Goal: Information Seeking & Learning: Check status

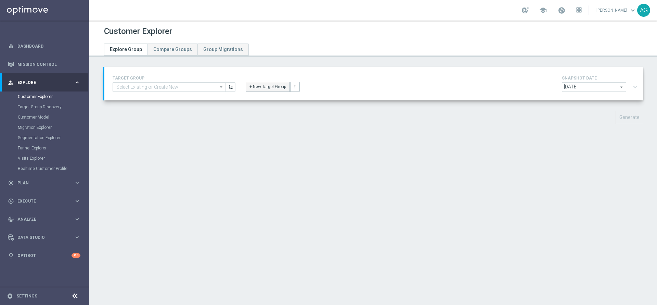
click at [256, 86] on button "+ New Target Group" at bounding box center [268, 87] width 44 height 10
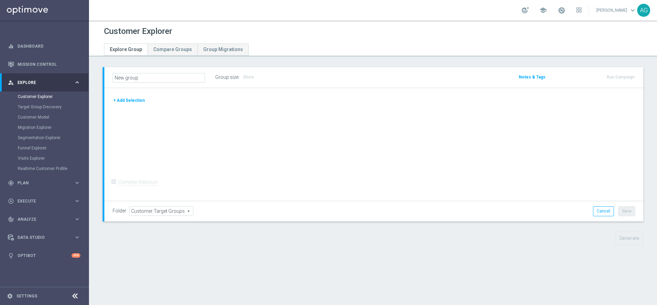
click at [127, 99] on button "+ Add Selection" at bounding box center [129, 101] width 33 height 8
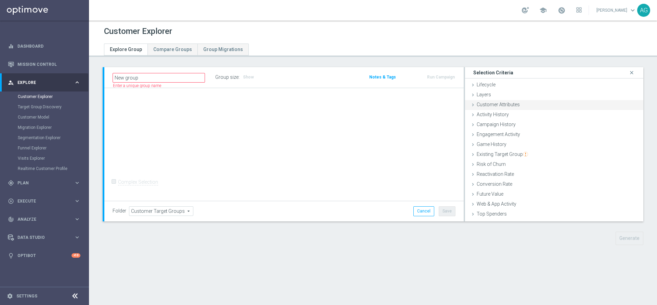
click at [487, 106] on span "Customer Attributes" at bounding box center [498, 104] width 43 height 5
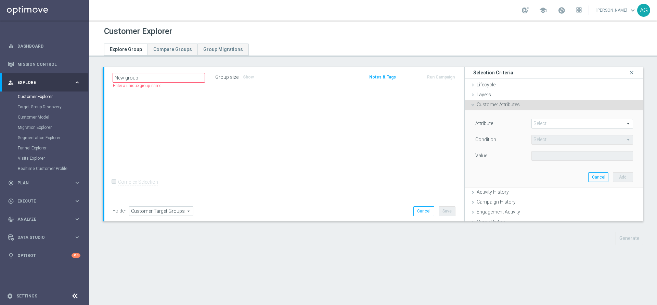
click at [553, 121] on span at bounding box center [582, 123] width 101 height 9
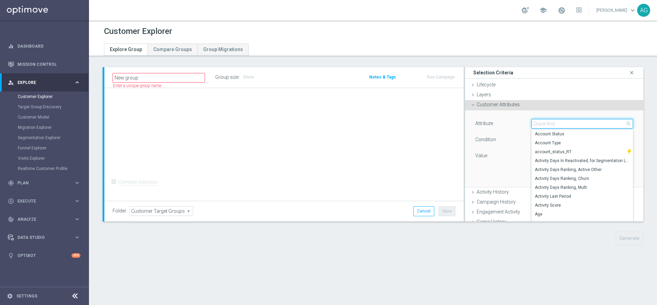
click at [546, 121] on input "search" at bounding box center [583, 124] width 102 height 10
click at [413, 177] on div "+ Add Selection Complex Selection Invalid Expression" at bounding box center [283, 144] width 359 height 113
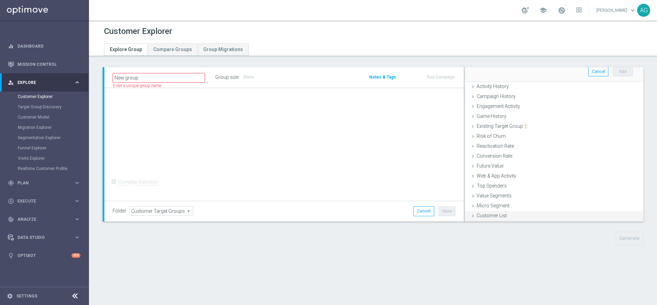
click at [504, 217] on div "Customer List done" at bounding box center [554, 216] width 178 height 10
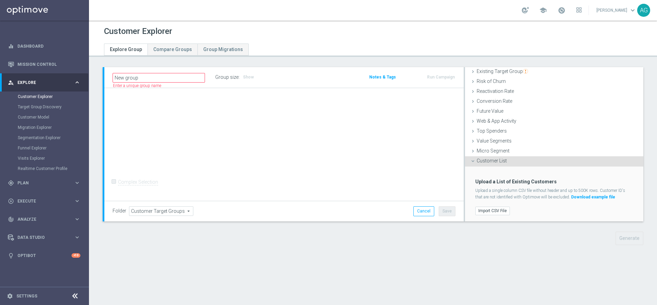
scroll to position [83, 0]
click at [486, 216] on div "Upload a List of Existing Customers Upload a single column CSV file without hea…" at bounding box center [554, 193] width 168 height 55
click at [483, 212] on label "Import CSV File" at bounding box center [493, 210] width 35 height 9
click at [0, 0] on input "Import CSV File" at bounding box center [0, 0] width 0 height 0
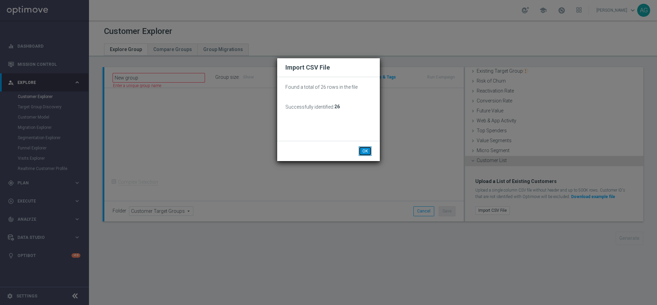
click at [369, 148] on button "OK" at bounding box center [365, 151] width 13 height 10
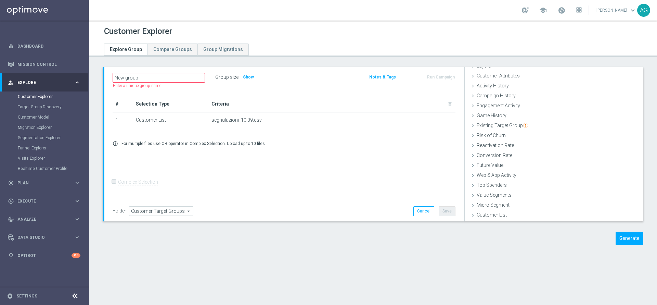
scroll to position [28, 0]
click at [616, 236] on button "Generate" at bounding box center [630, 237] width 28 height 13
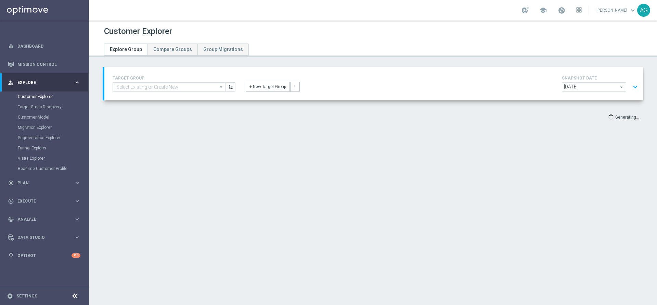
scroll to position [13, 0]
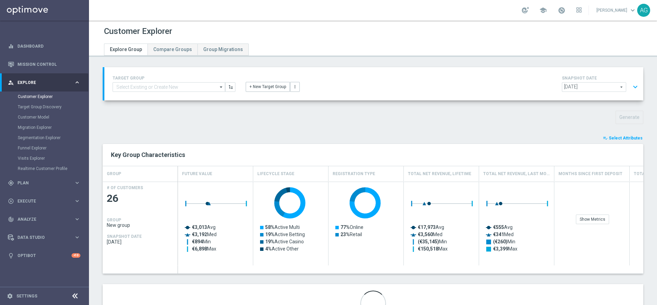
click at [604, 134] on button "playlist_add_check Select Attributes" at bounding box center [623, 138] width 41 height 8
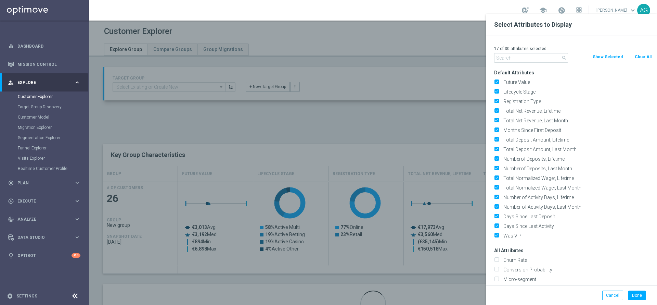
click at [640, 59] on button "Clear All" at bounding box center [643, 57] width 18 height 8
checkbox input "false"
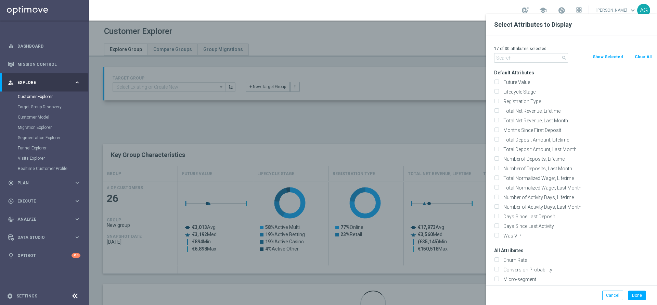
checkbox input "false"
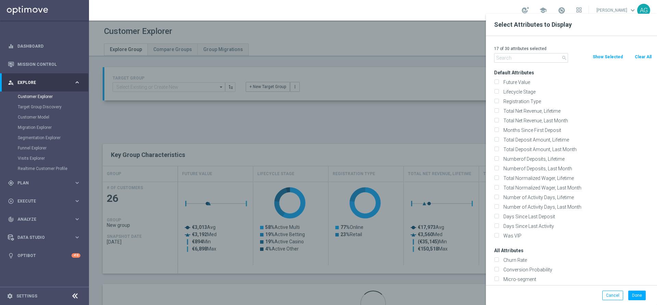
checkbox input "false"
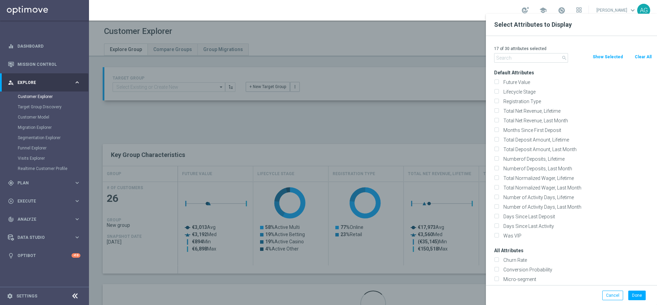
checkbox input "false"
click at [536, 55] on input "text" at bounding box center [531, 58] width 74 height 10
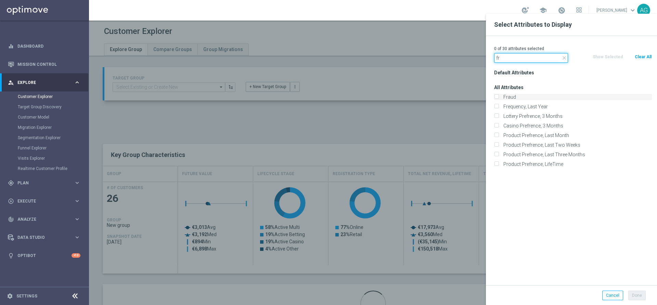
type input "fr"
click at [509, 98] on label "Fraud" at bounding box center [576, 97] width 151 height 6
click at [499, 98] on input "Fraud" at bounding box center [496, 98] width 4 height 4
checkbox input "true"
click at [549, 67] on div "1 of 30 attributes selected close fr Clear All Show Selected Default Attributes…" at bounding box center [571, 160] width 171 height 249
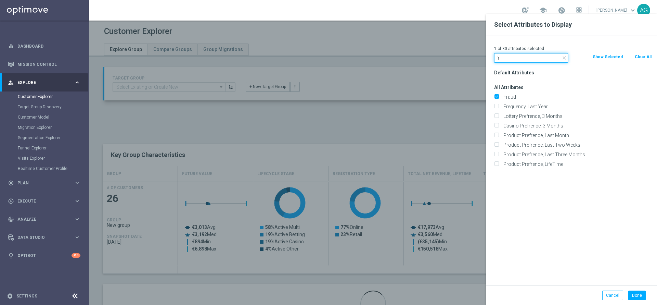
click at [554, 59] on input "fr" at bounding box center [531, 58] width 74 height 10
click at [562, 59] on icon "close" at bounding box center [564, 57] width 5 height 5
click at [546, 58] on input "text" at bounding box center [531, 58] width 74 height 10
type input "id"
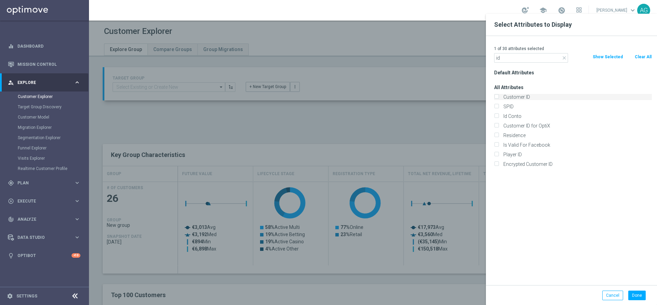
click at [519, 94] on label "Customer ID" at bounding box center [576, 97] width 151 height 6
click at [499, 96] on input "Customer ID" at bounding box center [496, 98] width 4 height 4
checkbox input "true"
click at [522, 58] on input "id" at bounding box center [531, 58] width 74 height 10
click at [564, 60] on icon "close" at bounding box center [564, 57] width 5 height 5
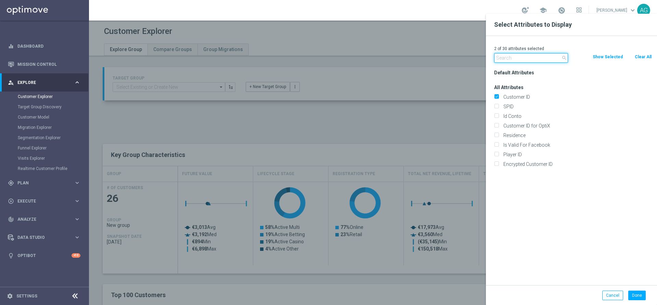
click at [548, 58] on input "text" at bounding box center [531, 58] width 74 height 10
type input "o"
type input "unsu"
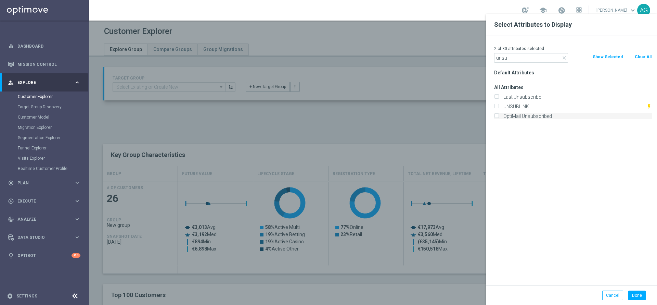
click at [525, 116] on label "OptiMail Unsubscribed" at bounding box center [576, 116] width 151 height 6
click at [499, 116] on input "OptiMail Unsubscribed" at bounding box center [496, 117] width 4 height 4
checkbox input "true"
click at [420, 116] on div at bounding box center [417, 166] width 657 height 305
click at [636, 300] on button "Done" at bounding box center [637, 295] width 17 height 10
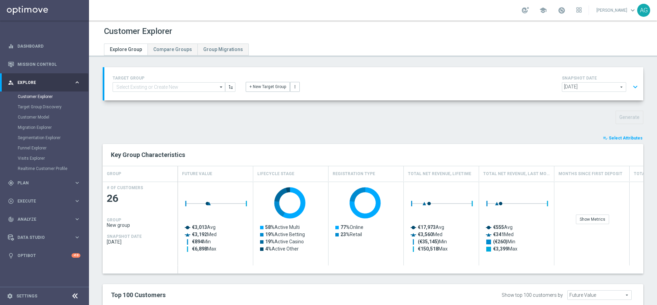
type input "Search"
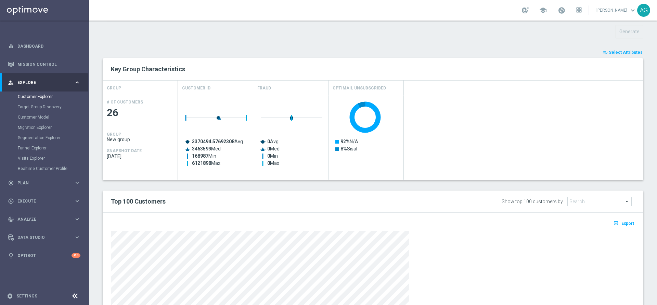
scroll to position [0, 0]
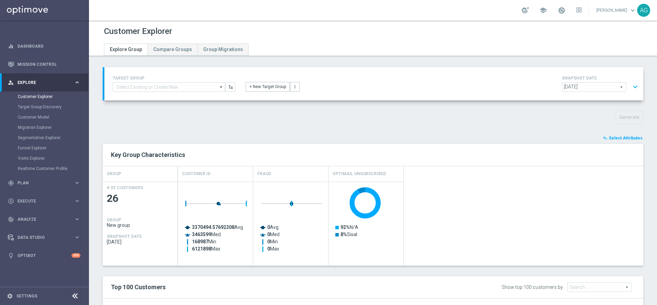
click at [609, 138] on span "Select Attributes" at bounding box center [626, 138] width 34 height 5
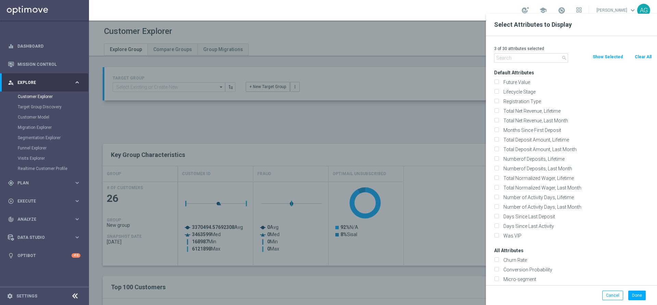
click at [530, 60] on input "text" at bounding box center [531, 58] width 74 height 10
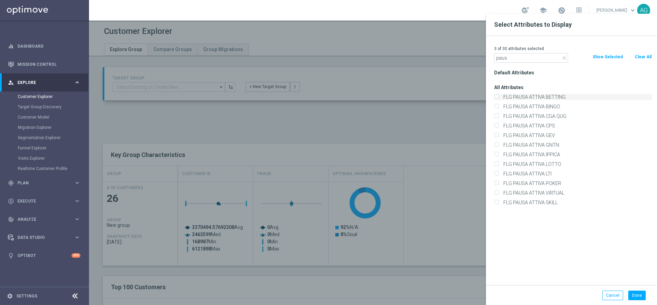
type input "paus"
click at [497, 97] on input "FLG PAUSA ATTIVA BETTING" at bounding box center [496, 98] width 4 height 4
checkbox input "true"
click at [497, 105] on input "FLG PAUSA ATTIVA BINGO" at bounding box center [496, 107] width 4 height 4
checkbox input "true"
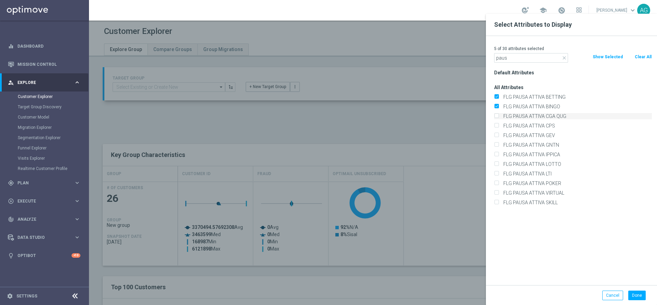
click at [497, 116] on input "FLG PAUSA ATTIVA CGA QUG" at bounding box center [496, 117] width 4 height 4
checkbox input "true"
click at [497, 125] on input "FLG PAUSA ATTIVA CPS" at bounding box center [496, 126] width 4 height 4
checkbox input "true"
click at [497, 134] on input "FLG PAUSA ATTIVA GEV" at bounding box center [496, 136] width 4 height 4
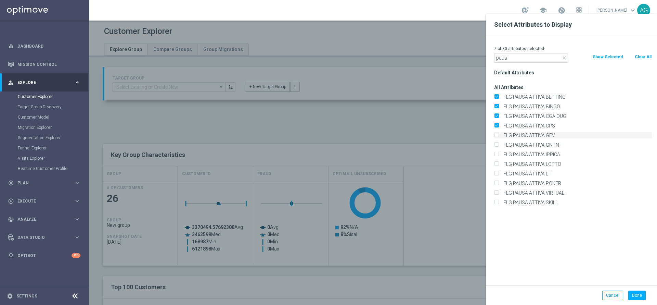
checkbox input "true"
click at [497, 145] on input "FLG PAUSA ATTIVA GNTN" at bounding box center [496, 145] width 4 height 4
checkbox input "true"
click at [496, 154] on input "FLG PAUSA ATTIVA IPPICA" at bounding box center [496, 155] width 4 height 4
checkbox input "true"
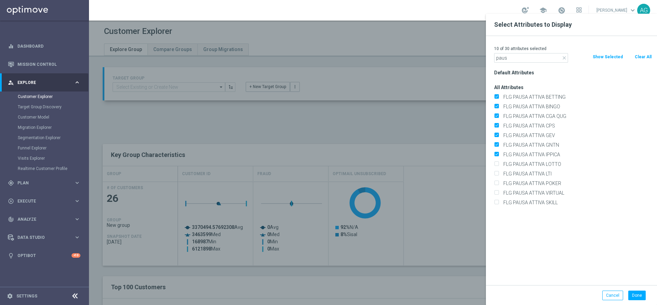
click at [496, 159] on div "FLG PAUSA ATTIVA LOTTO" at bounding box center [573, 164] width 168 height 10
click at [495, 164] on input "FLG PAUSA ATTIVA LOTTO" at bounding box center [496, 165] width 4 height 4
checkbox input "true"
click at [494, 174] on input "FLG PAUSA ATTIVA LTI" at bounding box center [496, 174] width 4 height 4
checkbox input "true"
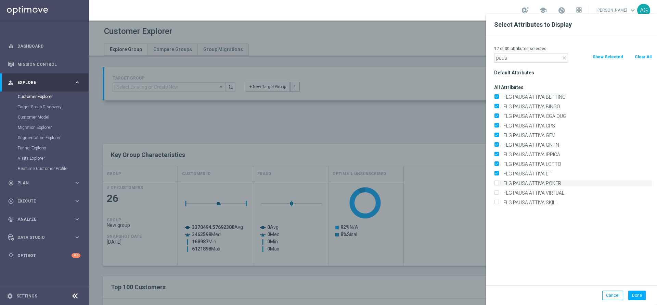
click at [501, 180] on label "FLG PAUSA ATTIVA POKER" at bounding box center [576, 183] width 151 height 6
click at [495, 182] on input "FLG PAUSA ATTIVA POKER" at bounding box center [496, 184] width 4 height 4
checkbox input "true"
click at [496, 191] on input "FLG PAUSA ATTIVA VIRTUAL" at bounding box center [496, 193] width 4 height 4
checkbox input "true"
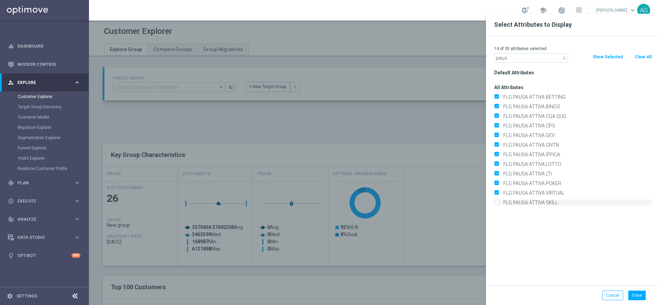
click at [496, 201] on input "FLG PAUSA ATTIVA SKILL" at bounding box center [496, 203] width 4 height 4
checkbox input "true"
click at [639, 298] on button "Done" at bounding box center [637, 295] width 17 height 10
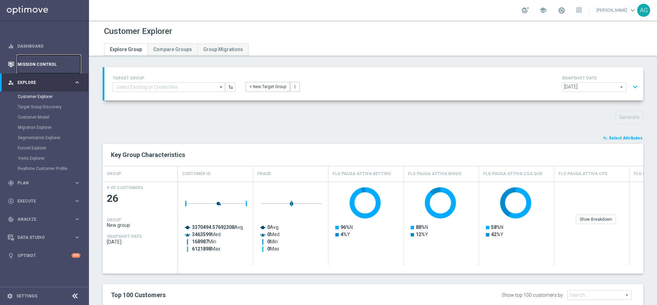
click at [32, 70] on link "Mission Control" at bounding box center [48, 64] width 63 height 18
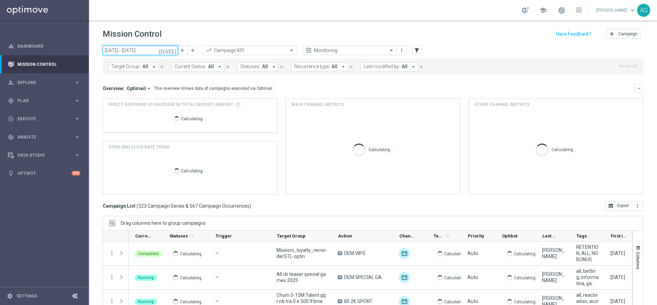
click at [126, 46] on input "08 Sep 2025 - 14 Sep 2025" at bounding box center [140, 51] width 75 height 10
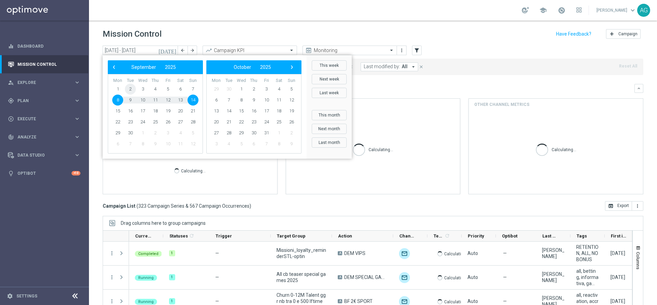
click at [132, 88] on span "2" at bounding box center [130, 89] width 11 height 11
type input "02 Sep 2025 - 02 Sep 2025"
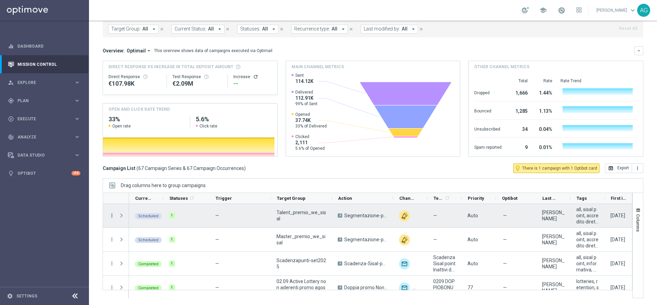
click at [114, 215] on icon "more_vert" at bounding box center [112, 215] width 6 height 6
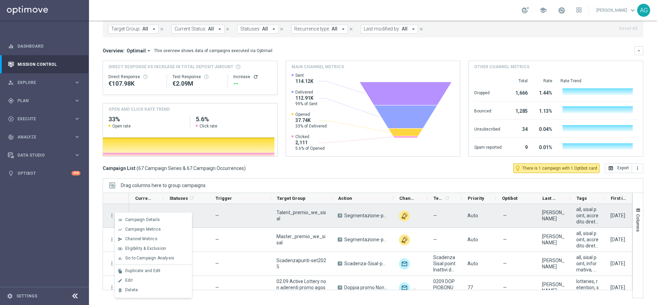
click at [211, 218] on div "—" at bounding box center [240, 216] width 61 height 24
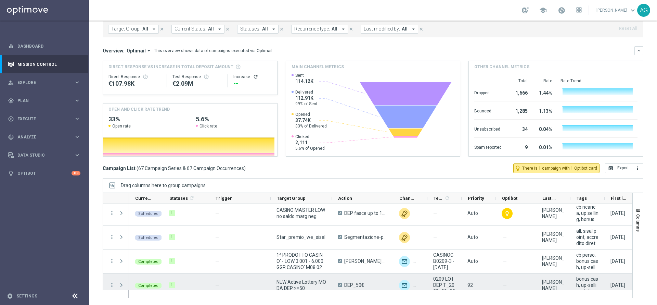
scroll to position [257, 0]
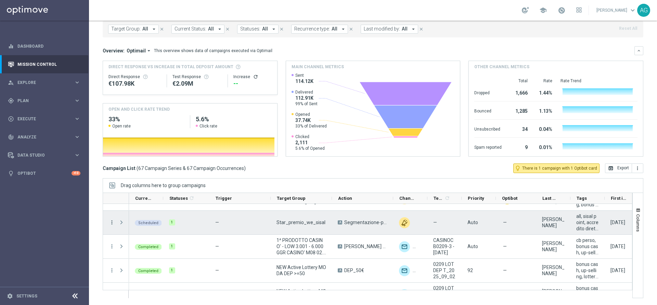
click at [113, 225] on icon "more_vert" at bounding box center [112, 222] width 6 height 6
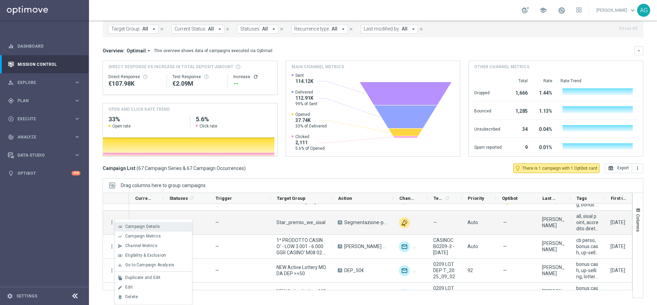
click at [148, 228] on span "Campaign Details" at bounding box center [142, 226] width 35 height 5
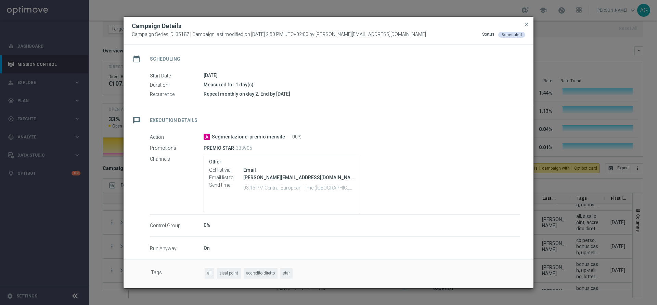
scroll to position [53, 0]
click at [525, 25] on span "close" at bounding box center [526, 24] width 5 height 5
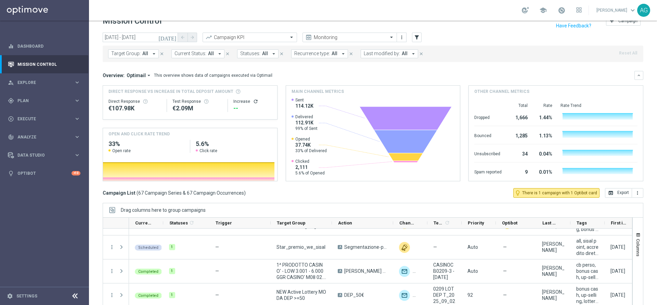
scroll to position [0, 0]
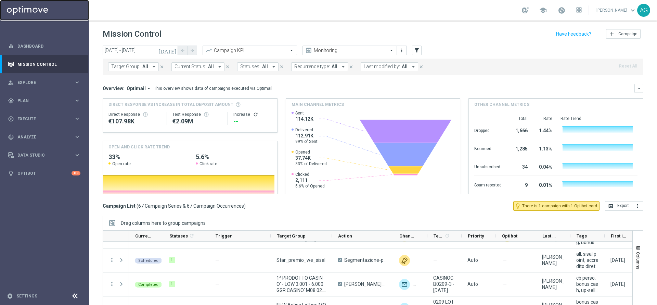
click at [45, 15] on link at bounding box center [44, 10] width 89 height 21
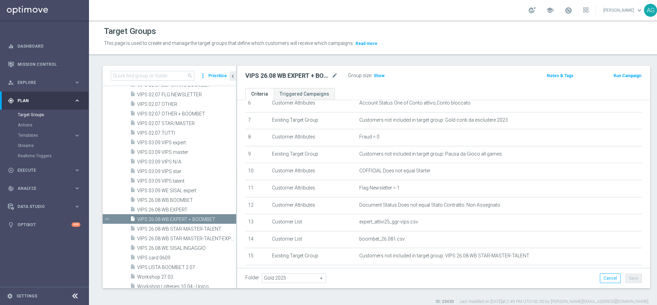
scroll to position [154, 0]
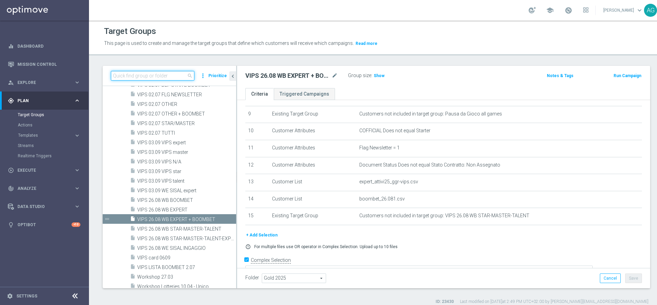
click at [167, 78] on input at bounding box center [153, 76] width 84 height 10
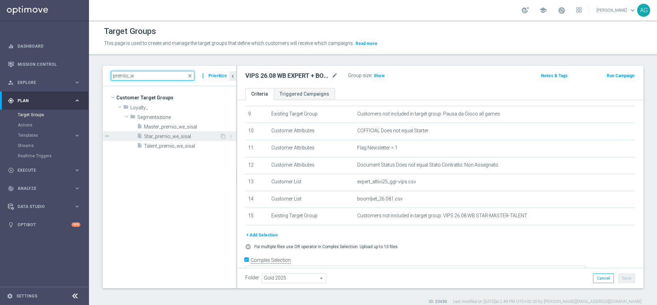
type input "premio_w"
click at [188, 139] on span "Star_premio_we_sisal" at bounding box center [182, 137] width 76 height 6
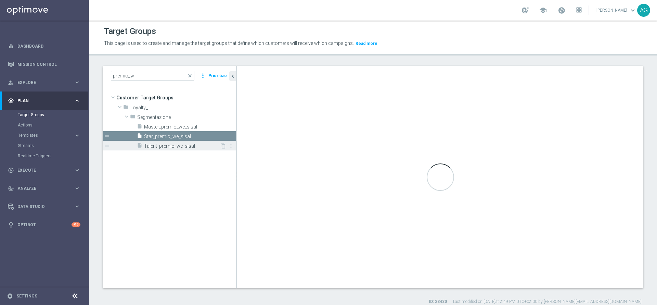
type textarea "(1 and 2 and 3 and 4 and 5 and 6) or (7)"
type input "Segmentazione"
click at [187, 145] on span "Talent_premio_we_sisal" at bounding box center [182, 146] width 76 height 6
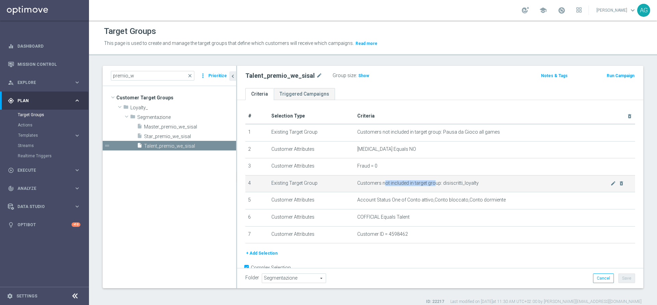
drag, startPoint x: 379, startPoint y: 181, endPoint x: 429, endPoint y: 187, distance: 50.3
click at [429, 186] on span "Customers not included in target group: disiscritti_loyalty" at bounding box center [483, 183] width 253 height 6
click at [429, 187] on td "Customers not included in target group: disiscritti_loyalty mode_edit delete_fo…" at bounding box center [495, 183] width 281 height 17
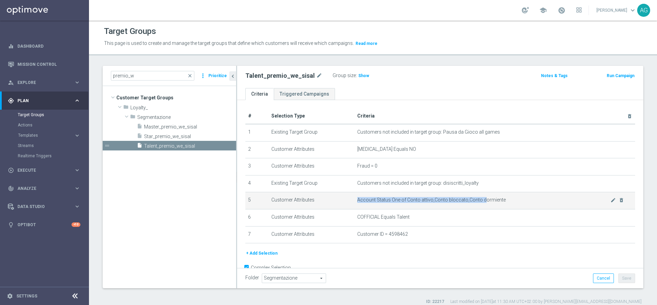
drag, startPoint x: 425, startPoint y: 197, endPoint x: 480, endPoint y: 202, distance: 54.6
click at [479, 202] on td "Account Status One of Conto attivo,Conto bloccato,Conto dormiente mode_edit del…" at bounding box center [495, 200] width 281 height 17
click at [480, 202] on span "Account Status One of Conto attivo,Conto bloccato,Conto dormiente" at bounding box center [483, 200] width 253 height 6
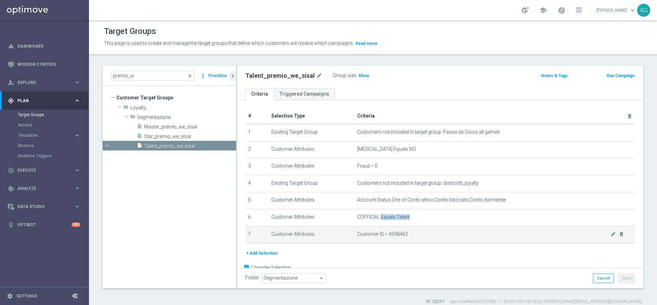
drag, startPoint x: 377, startPoint y: 218, endPoint x: 409, endPoint y: 228, distance: 33.6
click at [409, 226] on td "COFFICIAL Equals Talent mode_edit delete_forever" at bounding box center [495, 217] width 281 height 17
click at [399, 235] on span "Customer ID = 4598462" at bounding box center [483, 234] width 253 height 6
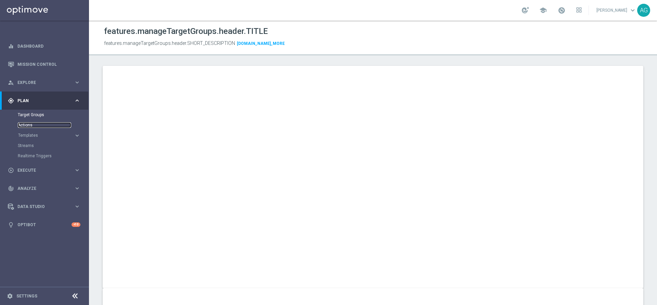
click at [29, 123] on link "Actions" at bounding box center [44, 124] width 53 height 5
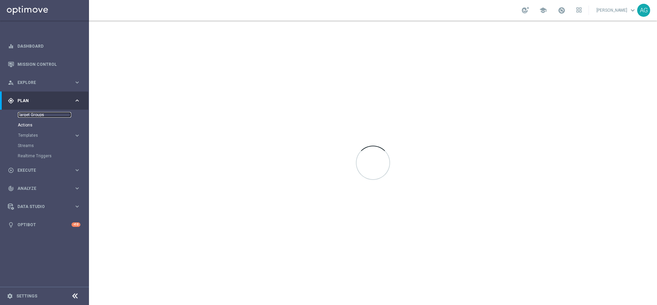
click at [26, 113] on link "Target Groups" at bounding box center [44, 114] width 53 height 5
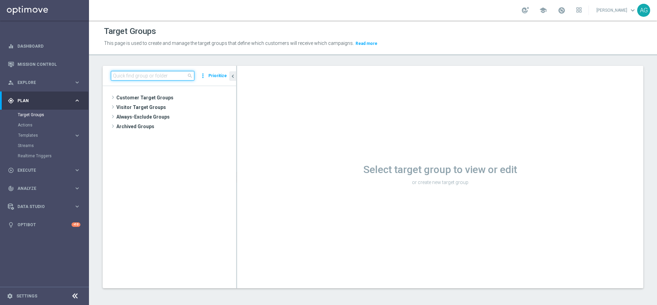
click at [169, 78] on input at bounding box center [153, 76] width 84 height 10
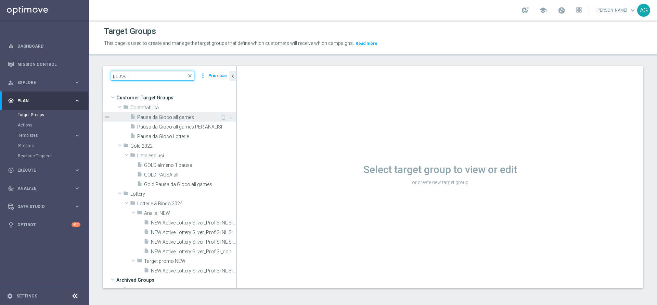
type input "pausa"
click at [156, 113] on div "insert_drive_file Pausa da Gioco all games" at bounding box center [175, 117] width 90 height 10
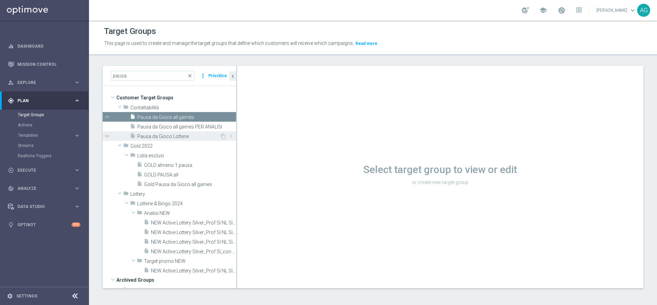
click at [180, 139] on span "Pausa da Gioco Lotterie" at bounding box center [178, 137] width 83 height 6
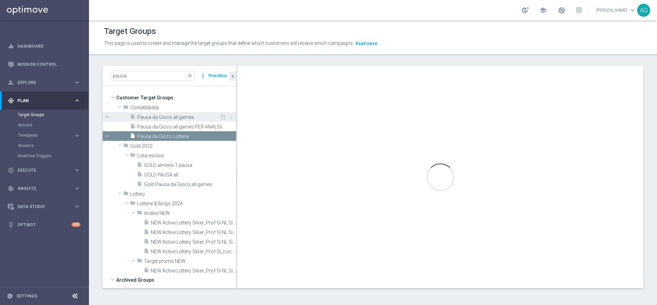
click at [170, 119] on span "Pausa da Gioco all games" at bounding box center [178, 117] width 83 height 6
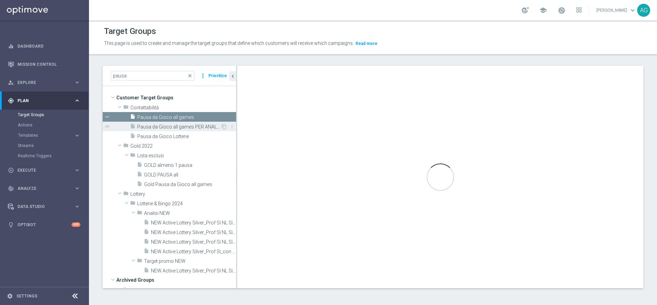
click at [175, 125] on span "Pausa da Gioco all games PER ANALISI" at bounding box center [179, 127] width 84 height 6
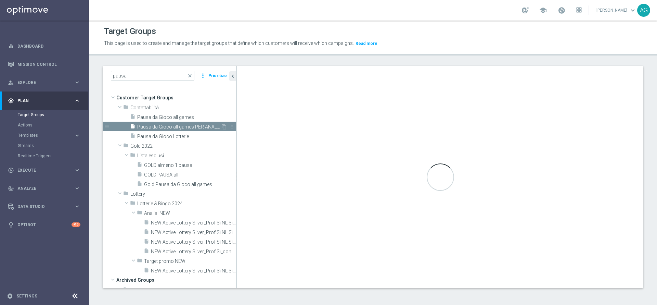
click at [167, 122] on div "insert_drive_file Pausa da Gioco all games PER ANALISI" at bounding box center [175, 127] width 91 height 10
click at [162, 117] on span "Pausa da Gioco all games" at bounding box center [178, 117] width 83 height 6
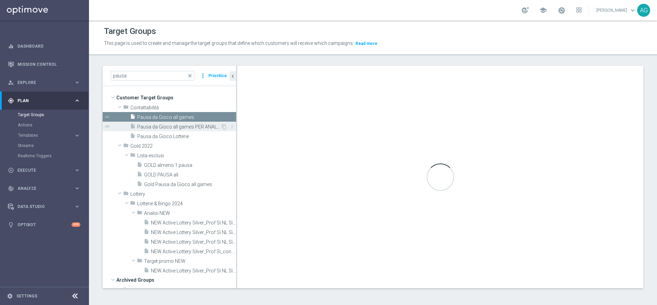
click at [186, 130] on div "insert_drive_file Pausa da Gioco all games PER ANALISI" at bounding box center [175, 127] width 91 height 10
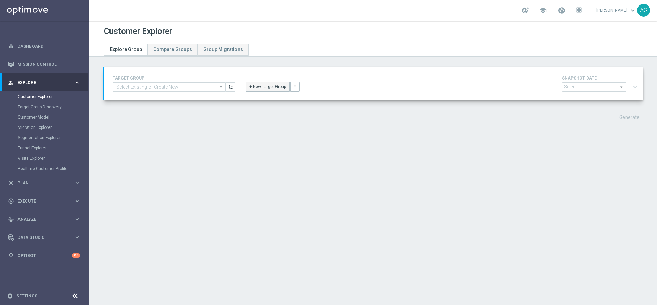
click at [282, 86] on button "+ New Target Group" at bounding box center [268, 87] width 44 height 10
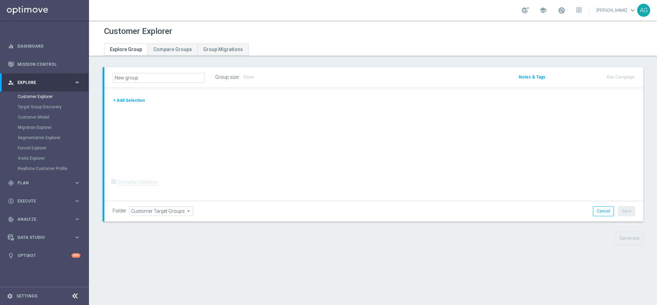
click at [125, 99] on button "+ Add Selection" at bounding box center [129, 101] width 33 height 8
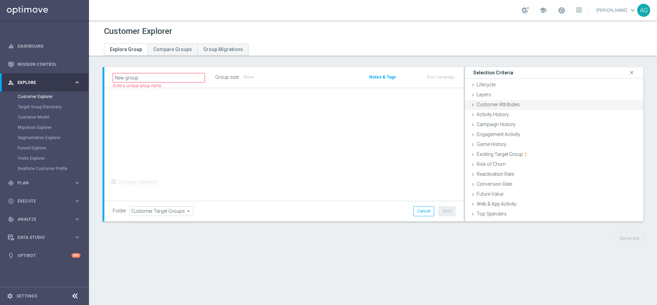
click at [485, 102] on span "Customer Attributes" at bounding box center [498, 104] width 43 height 5
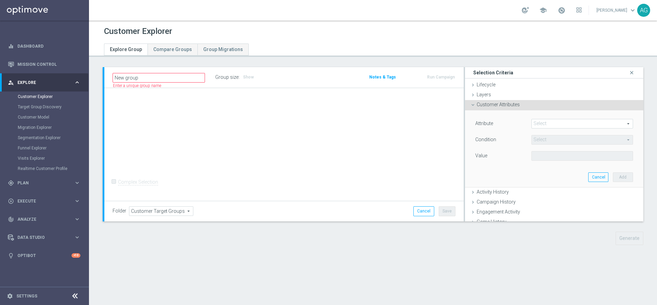
click at [539, 122] on span at bounding box center [582, 123] width 101 height 9
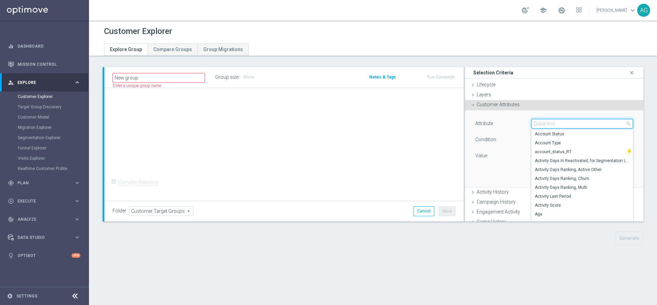
click at [539, 122] on input "search" at bounding box center [583, 124] width 102 height 10
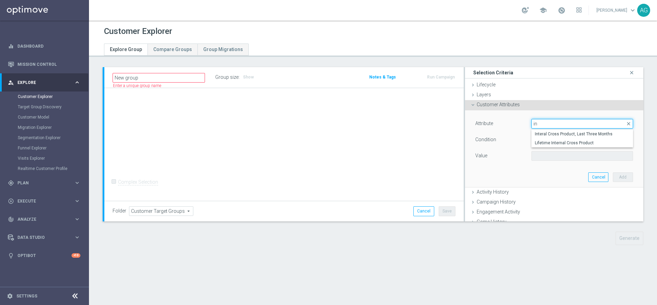
type input "i"
type input "id"
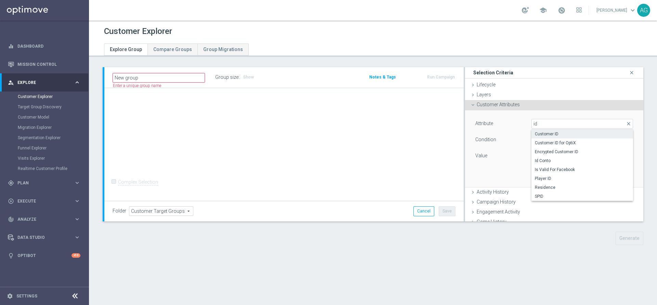
click at [540, 131] on span "Customer ID" at bounding box center [582, 133] width 95 height 5
type input "Customer ID"
type input "="
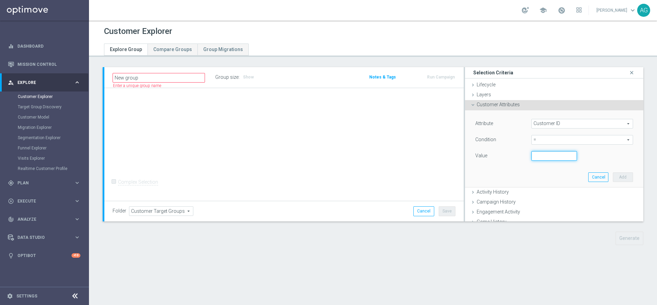
click at [537, 153] on input "number" at bounding box center [555, 156] width 46 height 10
paste input "5143158"
type input "5143158"
click at [613, 177] on button "Add" at bounding box center [623, 177] width 20 height 10
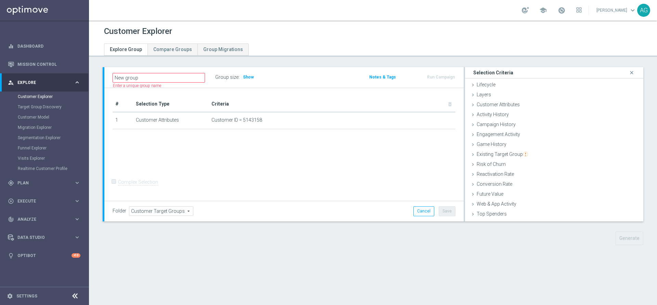
click at [502, 258] on div "Customer Explorer Explore Group Compare Groups Group Migrations New group" at bounding box center [373, 163] width 568 height 284
click at [282, 168] on div "# Selection Type Criteria delete_forever 1 Customer Attributes Customer ID = 51…" at bounding box center [283, 144] width 359 height 113
click at [250, 78] on span "Show" at bounding box center [248, 77] width 11 height 5
click at [144, 174] on div "# Selection Type Criteria delete_forever 1 Customer Attributes Customer ID = 51…" at bounding box center [283, 144] width 359 height 113
click at [402, 176] on div "# Selection Type Criteria delete_forever 1 Customer Attributes Customer ID = 51…" at bounding box center [283, 144] width 359 height 113
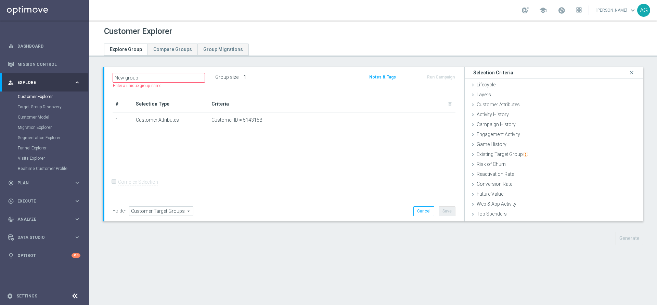
click at [309, 166] on div "# Selection Type Criteria delete_forever 1 Customer Attributes Customer ID = 51…" at bounding box center [283, 144] width 359 height 113
click at [374, 202] on div "Folder Customer Target Groups Customer Target Groups arrow_drop_down search Can…" at bounding box center [283, 211] width 359 height 20
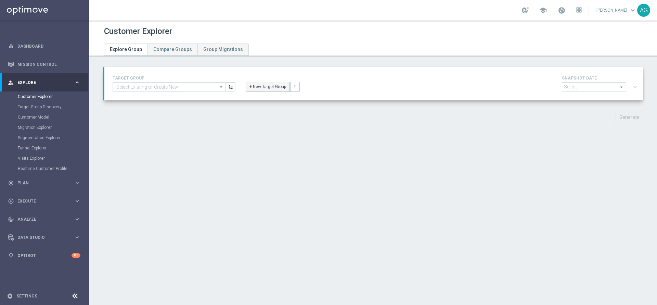
click at [281, 84] on button "+ New Target Group" at bounding box center [268, 87] width 44 height 10
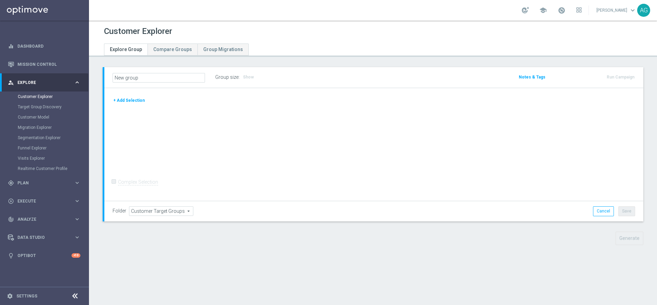
click at [136, 104] on div "+ Add Selection" at bounding box center [373, 103] width 533 height 13
click at [130, 102] on button "+ Add Selection" at bounding box center [129, 101] width 33 height 8
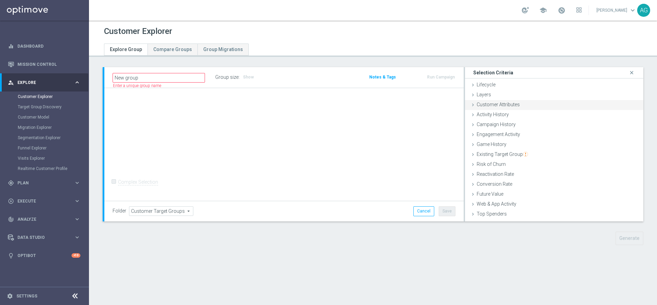
click at [517, 106] on div "Customer Attributes done" at bounding box center [554, 105] width 178 height 10
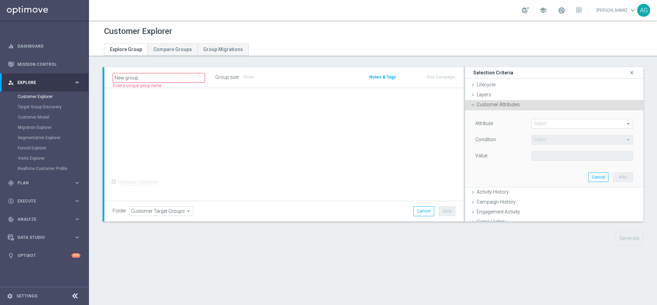
click at [545, 124] on span at bounding box center [582, 123] width 101 height 9
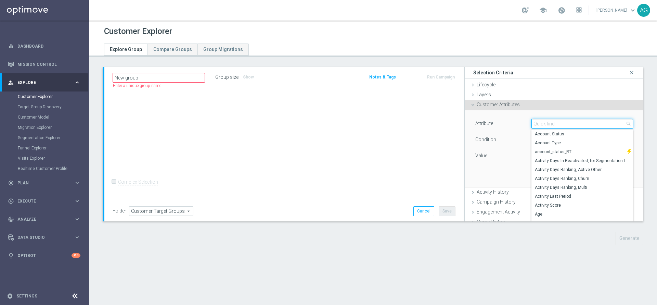
click at [534, 125] on input "search" at bounding box center [583, 124] width 102 height 10
paste input "5143158"
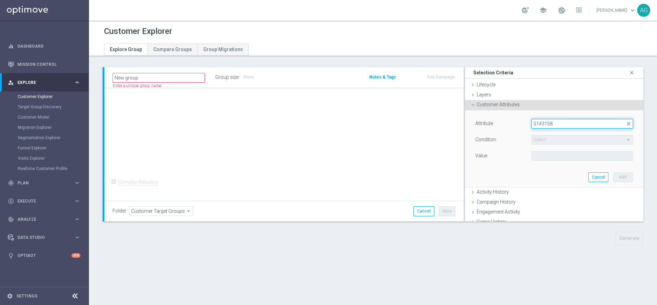
drag, startPoint x: 551, startPoint y: 127, endPoint x: 478, endPoint y: 118, distance: 73.2
click at [478, 118] on div "Attribute Select arrow_drop_down 5143158 close Condition Select arrow_drop_down…" at bounding box center [554, 148] width 168 height 77
type input "5143158"
click at [571, 121] on span at bounding box center [582, 123] width 101 height 9
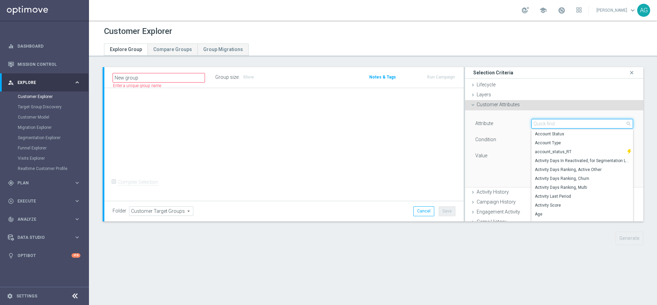
click at [571, 121] on input "search" at bounding box center [583, 124] width 102 height 10
type input "id"
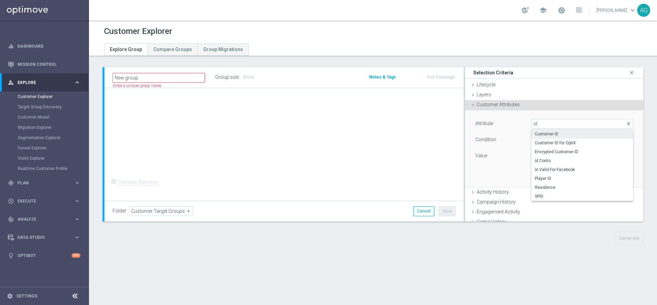
click at [556, 135] on span "Customer ID" at bounding box center [582, 133] width 95 height 5
type input "Customer ID"
type input "="
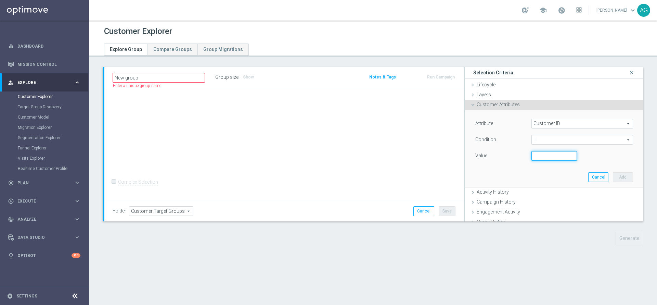
click at [533, 156] on input "number" at bounding box center [555, 156] width 46 height 10
paste input "5143158"
type input "5143158"
click at [613, 178] on button "Add" at bounding box center [623, 177] width 20 height 10
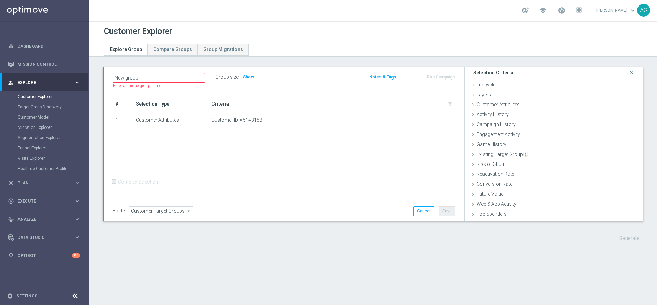
click at [638, 245] on div "New group Name length must be more than 2 characters Name length must be under …" at bounding box center [373, 161] width 568 height 188
click at [317, 141] on div "+ Add Selection" at bounding box center [283, 137] width 353 height 5
click at [220, 157] on div "# Selection Type Criteria delete_forever 1 Customer Attributes Customer ID = 51…" at bounding box center [283, 144] width 359 height 113
click at [250, 77] on span "Show" at bounding box center [248, 77] width 11 height 5
drag, startPoint x: 266, startPoint y: 164, endPoint x: 293, endPoint y: 166, distance: 27.5
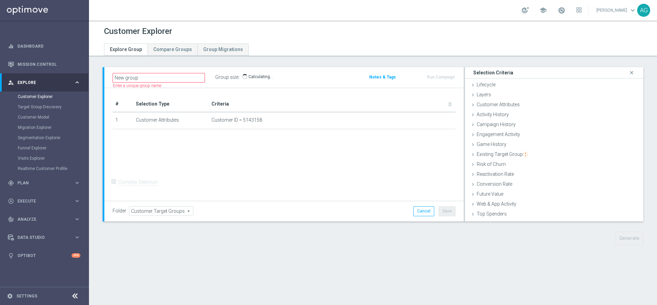
click at [266, 164] on div "# Selection Type Criteria delete_forever 1 Customer Attributes Customer ID = 51…" at bounding box center [283, 144] width 359 height 113
click at [138, 209] on span "Customer Target Groups" at bounding box center [161, 210] width 64 height 9
click at [202, 150] on div "# Selection Type Criteria delete_forever 1 Customer Attributes Customer ID = 51…" at bounding box center [283, 144] width 359 height 113
click at [118, 185] on label "Complex Selection" at bounding box center [138, 182] width 40 height 7
drag, startPoint x: 130, startPoint y: 175, endPoint x: 138, endPoint y: 173, distance: 8.7
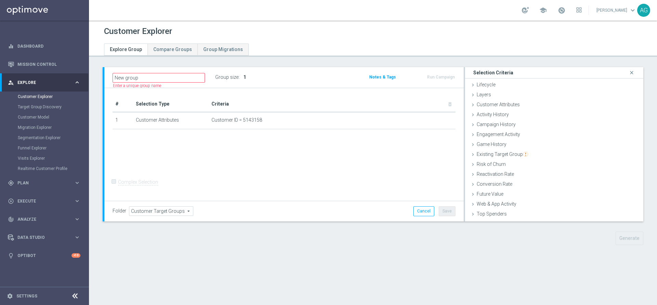
click at [133, 174] on div "# Selection Type Criteria delete_forever 1 Customer Attributes Customer ID = 51…" at bounding box center [283, 144] width 359 height 113
click at [269, 158] on div "# Selection Type Criteria delete_forever 1 Customer Attributes Customer ID = 51…" at bounding box center [283, 144] width 359 height 113
click at [494, 102] on span "Customer Attributes" at bounding box center [498, 104] width 43 height 5
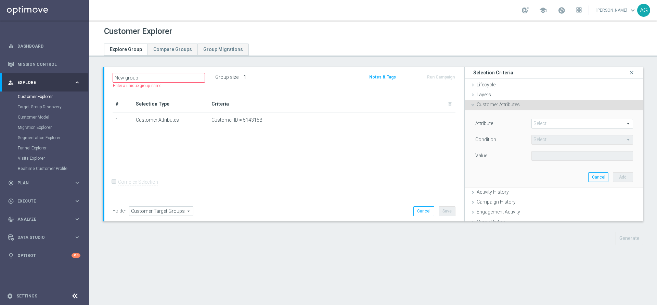
click at [534, 122] on span at bounding box center [582, 123] width 101 height 9
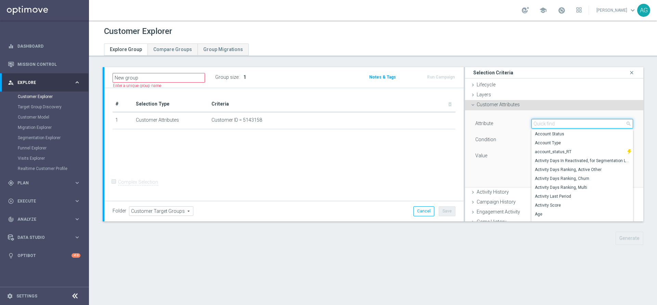
click at [541, 123] on input "search" at bounding box center [583, 124] width 102 height 10
type input "flag"
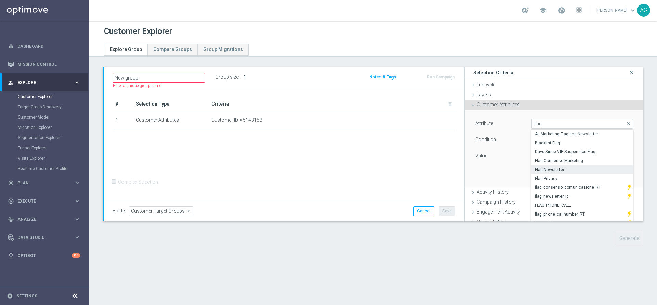
click at [551, 171] on span "Flag Newsletter" at bounding box center [582, 169] width 95 height 5
type input "Flag Newsletter"
type input "="
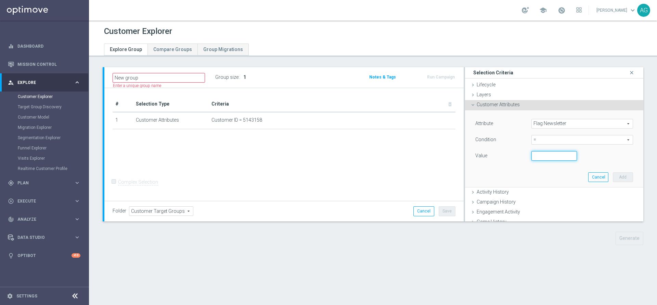
click at [537, 160] on input "number" at bounding box center [555, 156] width 46 height 10
click at [537, 144] on div "Condition = = arrow_drop_down search" at bounding box center [554, 140] width 168 height 11
click at [537, 142] on span "=" at bounding box center [582, 139] width 101 height 9
click at [495, 165] on div "Attribute Flag Newsletter Flag Newsletter arrow_drop_down search Condition = = …" at bounding box center [554, 148] width 168 height 77
click at [550, 127] on span "Flag Newsletter" at bounding box center [582, 123] width 101 height 9
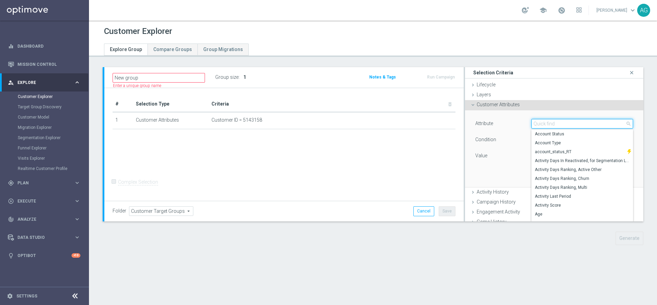
click at [546, 128] on input "search" at bounding box center [583, 124] width 102 height 10
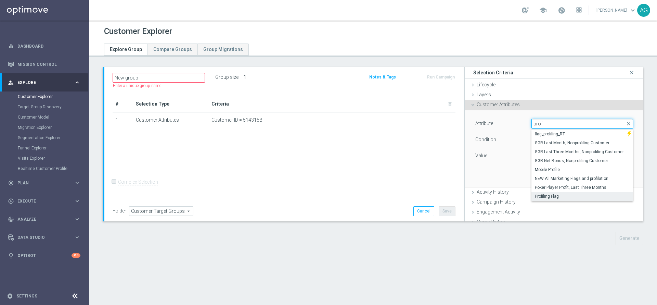
type input "prof"
click at [548, 192] on label "Profiling Flag" at bounding box center [583, 196] width 102 height 9
type input "Profiling Flag"
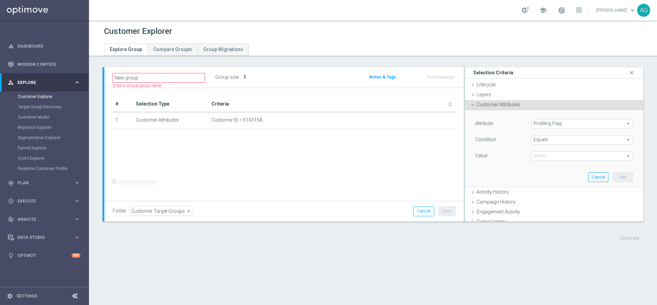
click at [551, 153] on span at bounding box center [582, 155] width 101 height 9
click at [538, 140] on span "Equals" at bounding box center [582, 139] width 101 height 9
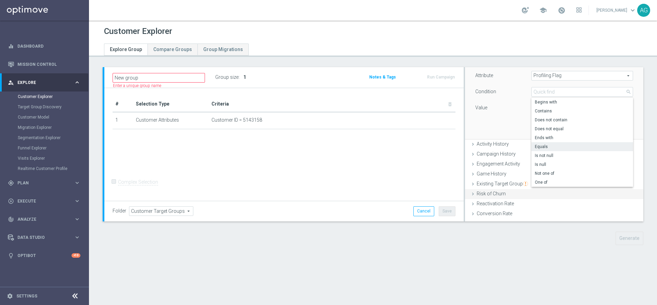
scroll to position [105, 0]
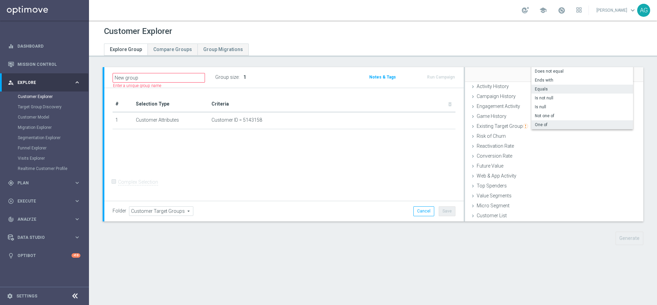
click at [543, 122] on span "One of" at bounding box center [582, 124] width 95 height 5
type input "One of"
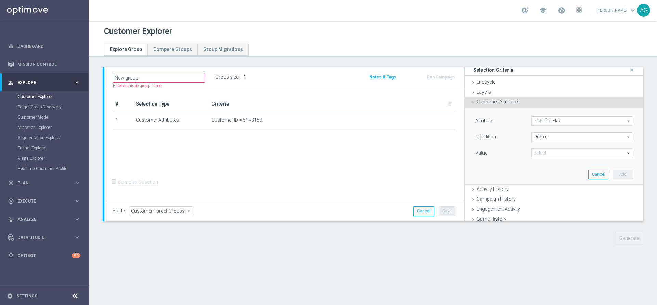
click at [541, 154] on span at bounding box center [582, 153] width 101 height 9
click at [541, 162] on label "(All)" at bounding box center [587, 163] width 92 height 9
click at [537, 162] on input "(All)" at bounding box center [539, 163] width 4 height 4
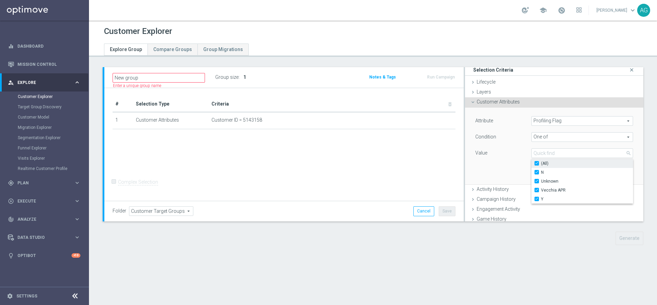
checkbox input "true"
type input "Selected 4 of 4"
checkbox input "true"
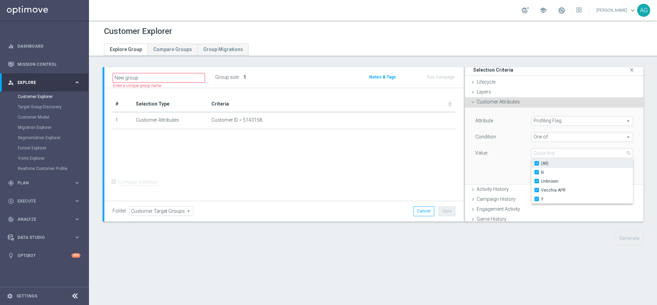
checkbox input "true"
click at [504, 163] on div "Attribute Profiling Flag Profiling Flag arrow_drop_down search Condition One of…" at bounding box center [554, 145] width 168 height 77
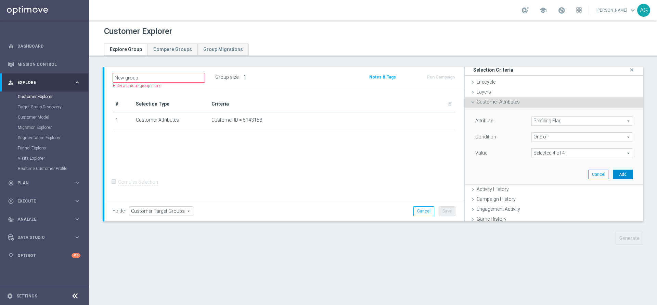
click at [613, 173] on button "Add" at bounding box center [623, 174] width 20 height 10
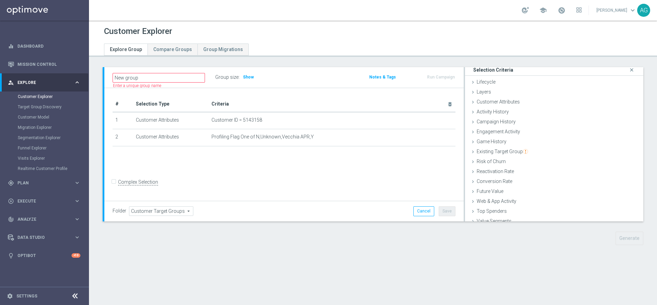
click at [329, 168] on div "# Selection Type Criteria delete_forever 1 Customer Attributes Customer ID = 51…" at bounding box center [283, 144] width 359 height 113
click at [170, 75] on input "New group" at bounding box center [159, 78] width 92 height 10
type input "New groupff"
click at [408, 256] on div "Customer Explorer Explore Group Compare Groups Group Migrations New groupff :" at bounding box center [373, 163] width 568 height 284
click at [641, 278] on div "Customer Explorer Explore Group Compare Groups Group Migrations New groupff mod…" at bounding box center [373, 163] width 568 height 284
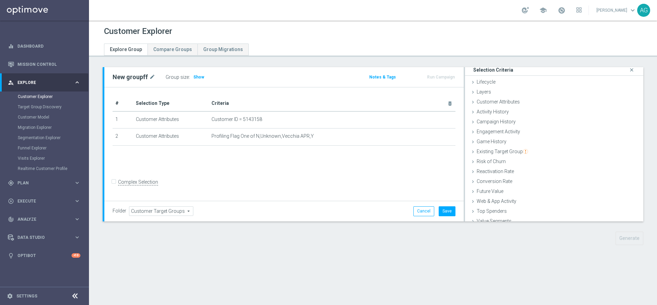
click at [411, 182] on form "Complex Selection Invalid Expression" at bounding box center [284, 189] width 343 height 24
click at [288, 190] on form "Complex Selection Invalid Expression" at bounding box center [284, 189] width 343 height 24
click at [206, 80] on div "Group size : Show" at bounding box center [200, 77] width 68 height 10
click at [198, 79] on span "Show" at bounding box center [198, 77] width 11 height 5
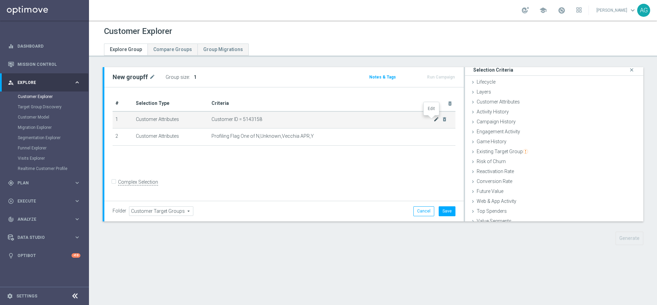
click at [434, 117] on icon "mode_edit" at bounding box center [436, 118] width 5 height 5
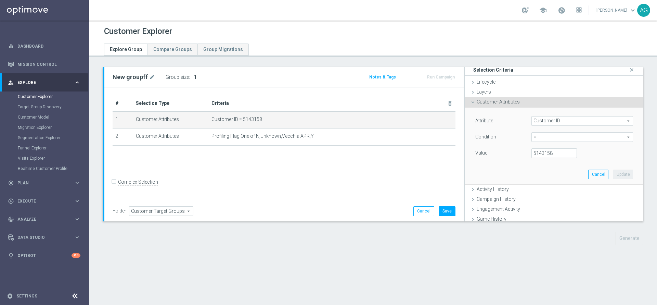
click at [554, 129] on div "Attribute Customer ID Customer ID arrow_drop_down search Condition = = arrow_dr…" at bounding box center [555, 137] width 158 height 43
click at [550, 134] on span "=" at bounding box center [582, 136] width 101 height 9
click at [553, 127] on div "Attribute Customer ID Customer ID arrow_drop_down search" at bounding box center [554, 121] width 168 height 11
click at [479, 128] on div "Attribute Customer ID Customer ID arrow_drop_down search Condition = = arrow_dr…" at bounding box center [555, 137] width 158 height 43
click at [544, 151] on input "5143158" at bounding box center [555, 153] width 46 height 10
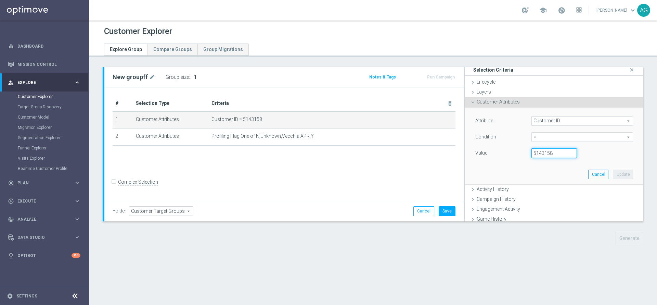
drag, startPoint x: 546, startPoint y: 152, endPoint x: 482, endPoint y: 151, distance: 64.7
click at [482, 151] on div "Value 5143158" at bounding box center [554, 153] width 168 height 11
click at [595, 160] on div "Attribute Customer ID Customer ID arrow_drop_down search Condition = = arrow_dr…" at bounding box center [554, 145] width 168 height 77
click at [588, 170] on button "Cancel" at bounding box center [598, 174] width 20 height 10
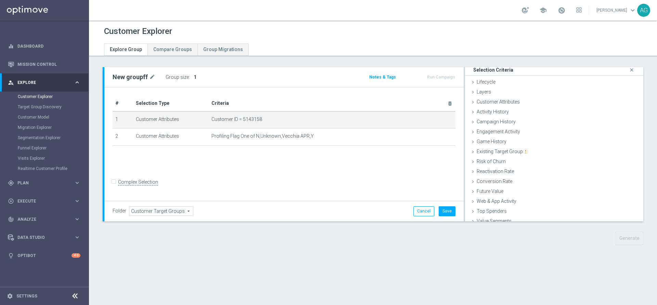
click at [386, 168] on div "# Selection Type Criteria delete_forever 1 Customer Attributes Customer ID = 51…" at bounding box center [283, 144] width 359 height 114
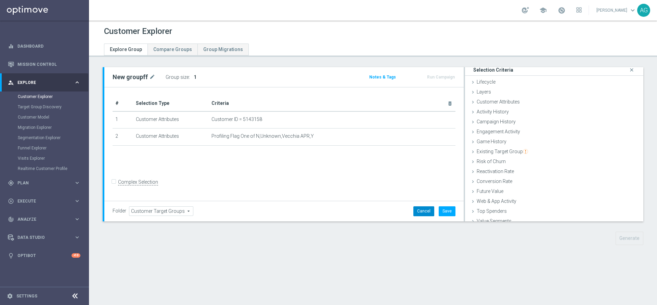
click at [417, 212] on button "Cancel" at bounding box center [424, 211] width 21 height 10
type input "Select"
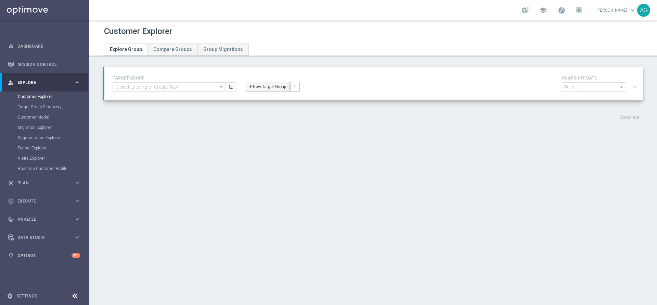
click at [268, 86] on button "+ New Target Group" at bounding box center [268, 87] width 44 height 10
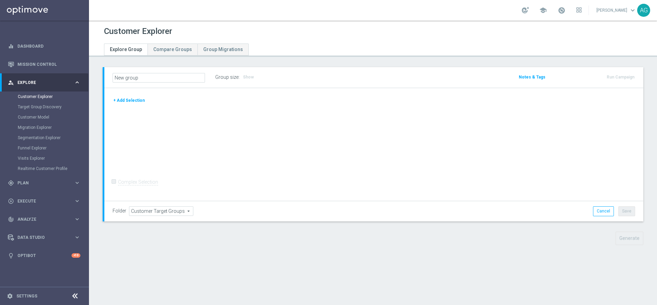
click at [134, 99] on button "+ Add Selection" at bounding box center [129, 101] width 33 height 8
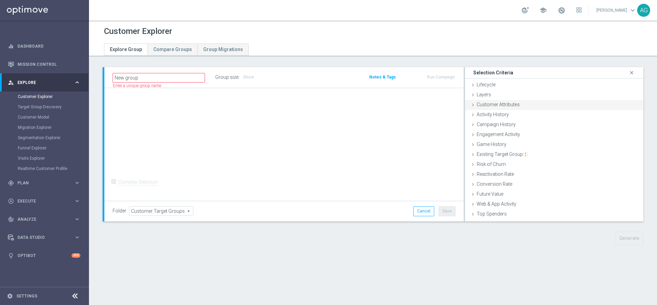
click at [573, 109] on div "Customer Attributes done" at bounding box center [554, 105] width 178 height 10
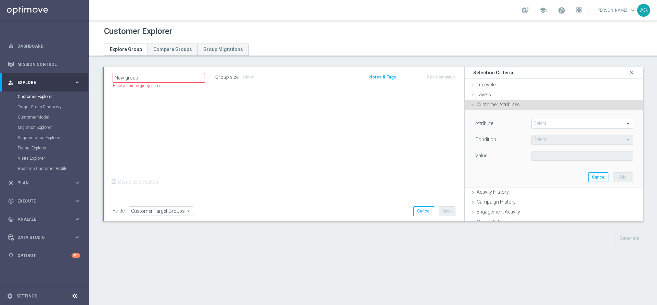
click at [565, 122] on span at bounding box center [582, 123] width 101 height 9
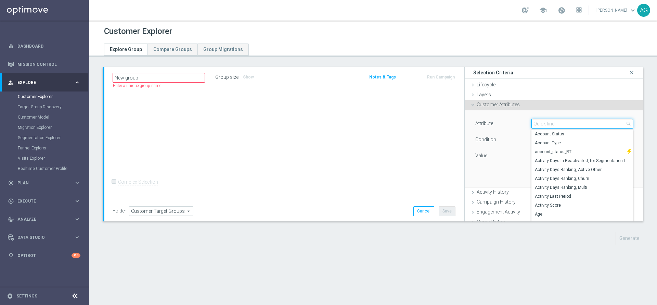
click at [553, 127] on input "search" at bounding box center [583, 124] width 102 height 10
type input "id"
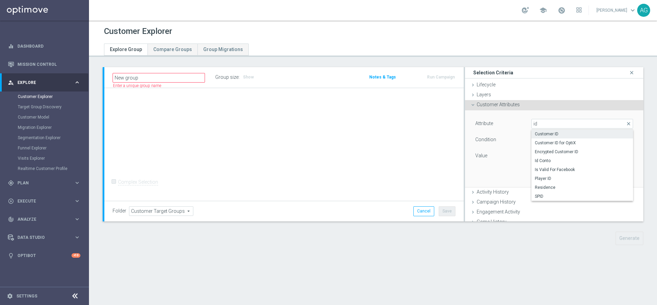
click at [552, 136] on span "Customer ID" at bounding box center [582, 133] width 95 height 5
type input "Customer ID"
type input "="
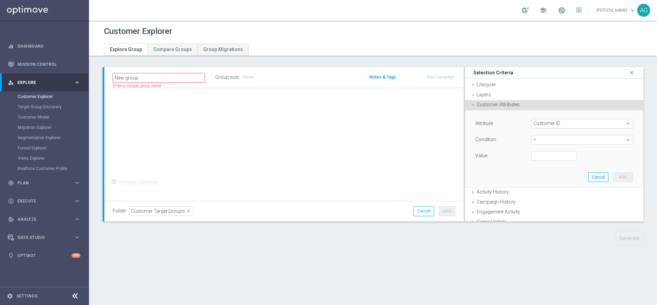
click at [549, 138] on span "=" at bounding box center [582, 139] width 101 height 9
click at [497, 157] on div "Value" at bounding box center [498, 156] width 56 height 11
click at [532, 156] on input "number" at bounding box center [555, 156] width 46 height 10
paste input "5143158"
click at [532, 156] on input "5143158" at bounding box center [555, 156] width 46 height 10
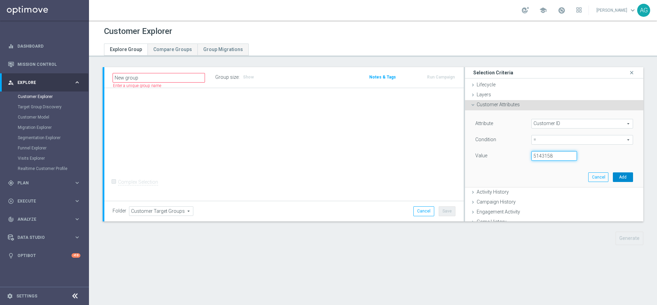
type input "5143158"
click at [613, 175] on button "Add" at bounding box center [623, 177] width 20 height 10
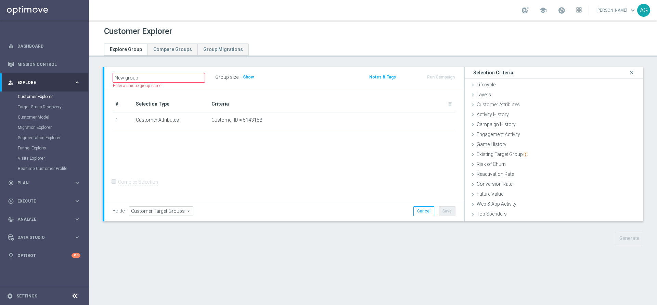
click at [390, 205] on div "Folder Customer Target Groups Customer Target Groups arrow_drop_down search Can…" at bounding box center [283, 211] width 359 height 20
drag, startPoint x: 385, startPoint y: 230, endPoint x: 424, endPoint y: 232, distance: 38.8
click at [391, 230] on div "New group Name length must be more than 2 characters Name length must be under …" at bounding box center [373, 161] width 568 height 188
click at [586, 264] on div "Customer Explorer Explore Group Compare Groups Group Migrations New group" at bounding box center [373, 163] width 568 height 284
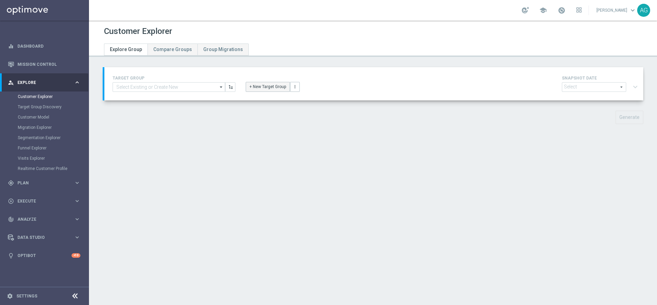
click at [255, 84] on button "+ New Target Group" at bounding box center [268, 87] width 44 height 10
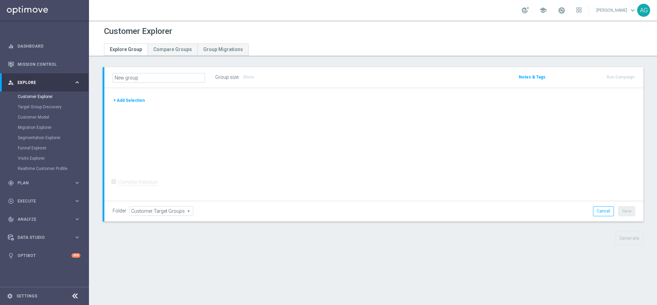
click at [127, 102] on button "+ Add Selection" at bounding box center [129, 101] width 33 height 8
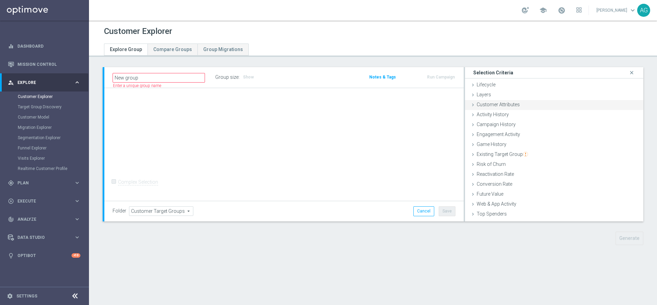
click at [485, 109] on div "Customer Attributes done" at bounding box center [554, 105] width 178 height 10
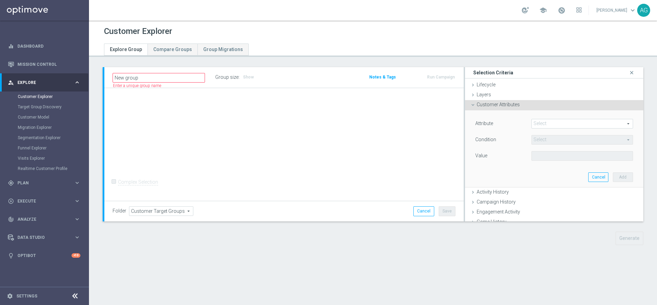
click at [532, 124] on span at bounding box center [582, 123] width 101 height 9
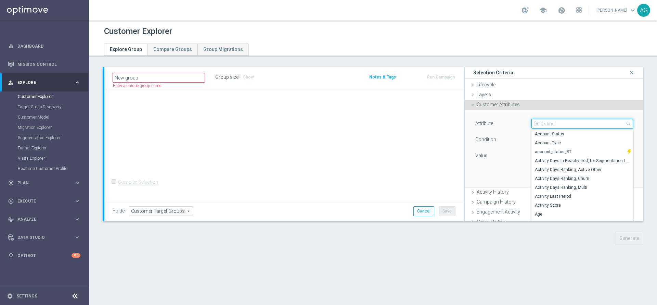
click at [532, 124] on input "search" at bounding box center [583, 124] width 102 height 10
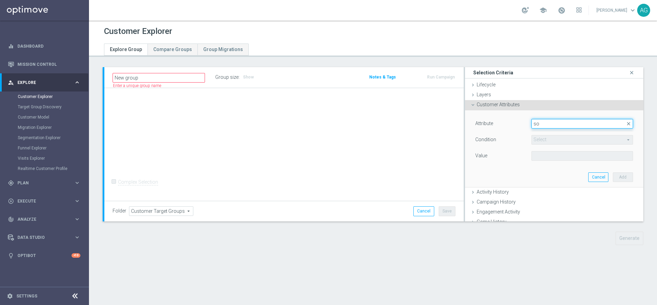
type input "s"
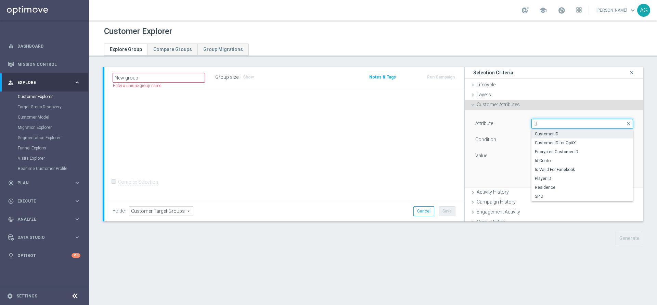
type input "id"
click at [545, 133] on span "Customer ID" at bounding box center [582, 133] width 95 height 5
type input "Customer ID"
type input "="
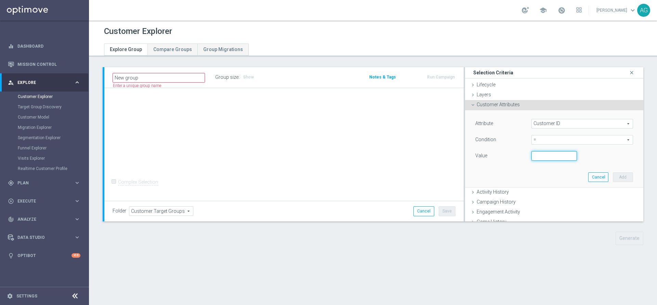
click at [537, 153] on input "number" at bounding box center [555, 156] width 46 height 10
paste input "5143158"
type input "5143158"
click at [613, 175] on button "Add" at bounding box center [623, 177] width 20 height 10
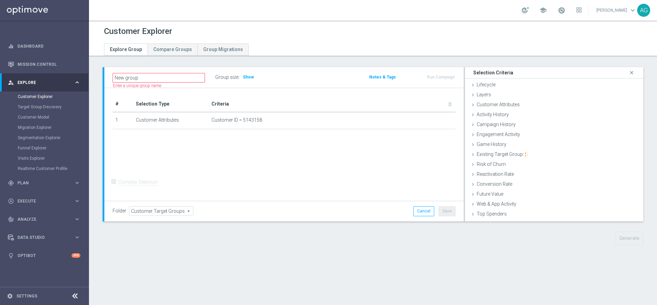
drag, startPoint x: 249, startPoint y: 176, endPoint x: 191, endPoint y: 188, distance: 58.7
click at [248, 176] on div "# Selection Type Criteria delete_forever 1 Customer Attributes Customer ID = 51…" at bounding box center [283, 144] width 359 height 113
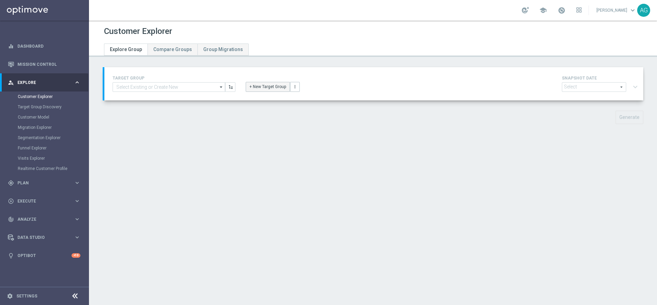
click at [260, 90] on button "+ New Target Group" at bounding box center [268, 87] width 44 height 10
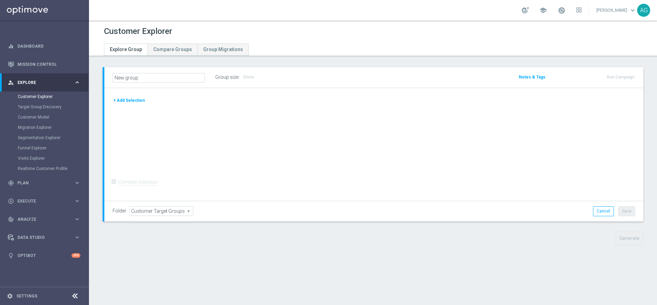
click at [136, 100] on button "+ Add Selection" at bounding box center [129, 101] width 33 height 8
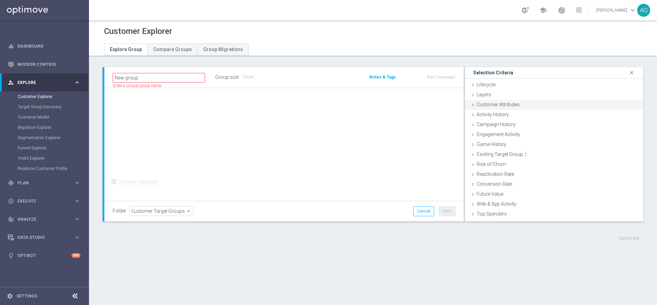
click at [482, 103] on span "Customer Attributes" at bounding box center [498, 104] width 43 height 5
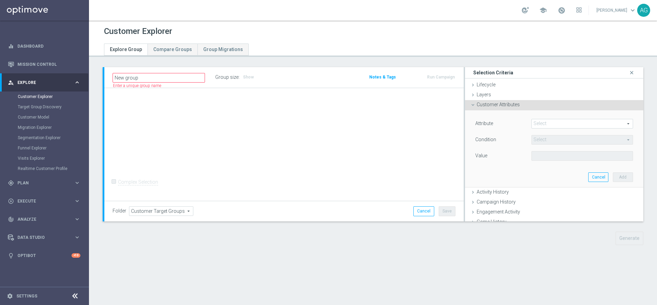
click at [533, 128] on div "Attribute Select arrow_drop_down search" at bounding box center [554, 124] width 168 height 11
click at [534, 126] on span at bounding box center [582, 123] width 101 height 9
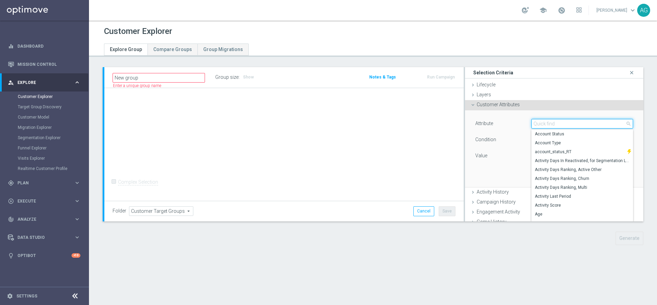
click at [535, 123] on input "search" at bounding box center [583, 124] width 102 height 10
type input "id"
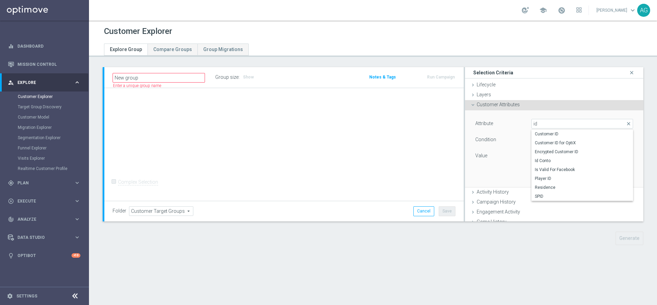
click at [537, 129] on div "Customer ID Customer ID for OptiX Encrypted Customer ID Id Conto Is Valid For F…" at bounding box center [583, 165] width 102 height 72
click at [537, 130] on label "Customer ID" at bounding box center [583, 133] width 102 height 9
type input "Customer ID"
type input "="
click at [533, 156] on input "number" at bounding box center [555, 156] width 46 height 10
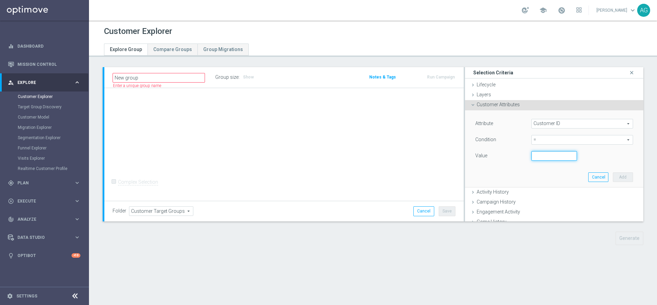
paste input "5143158"
type input "5143158"
click at [613, 174] on button "Add" at bounding box center [623, 177] width 20 height 10
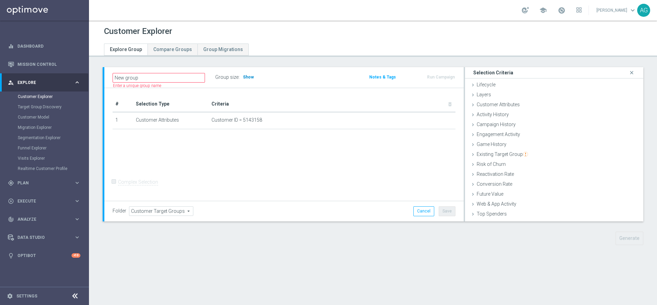
click at [251, 78] on span "Show" at bounding box center [248, 77] width 11 height 5
drag, startPoint x: 250, startPoint y: 159, endPoint x: 320, endPoint y: 170, distance: 71.0
click at [251, 159] on div "# Selection Type Criteria delete_forever 1 Customer Attributes Customer ID = 51…" at bounding box center [283, 144] width 359 height 113
click at [222, 247] on div "New group Name length must be more than 2 characters Name length must be under …" at bounding box center [373, 161] width 568 height 188
click at [245, 147] on div "# Selection Type Criteria delete_forever 1 Customer Attributes Customer ID = 51…" at bounding box center [283, 144] width 359 height 113
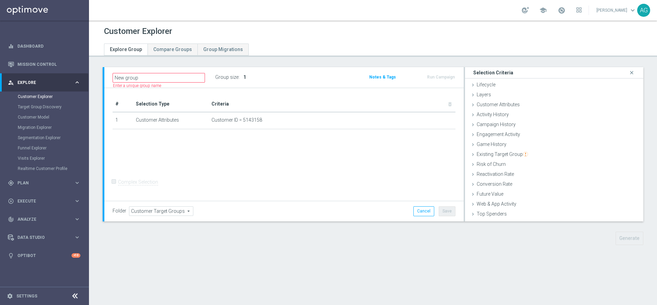
click at [262, 130] on div "# Selection Type Criteria delete_forever 1 Customer Attributes Customer ID = 51…" at bounding box center [283, 115] width 353 height 39
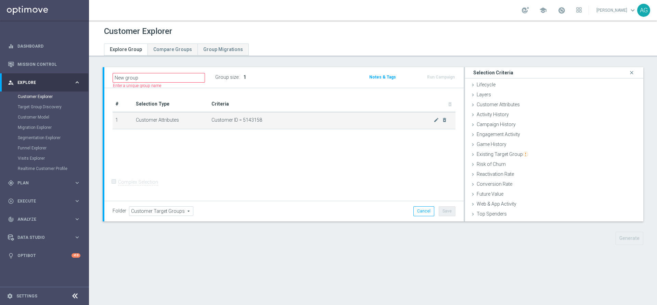
drag, startPoint x: 251, startPoint y: 125, endPoint x: 237, endPoint y: 124, distance: 13.4
click at [237, 124] on td "Customer ID = 5143158 mode_edit delete_forever" at bounding box center [332, 120] width 247 height 17
drag, startPoint x: 236, startPoint y: 124, endPoint x: 219, endPoint y: 125, distance: 16.8
click at [235, 124] on td "Customer ID = 5143158 mode_edit delete_forever" at bounding box center [332, 120] width 247 height 17
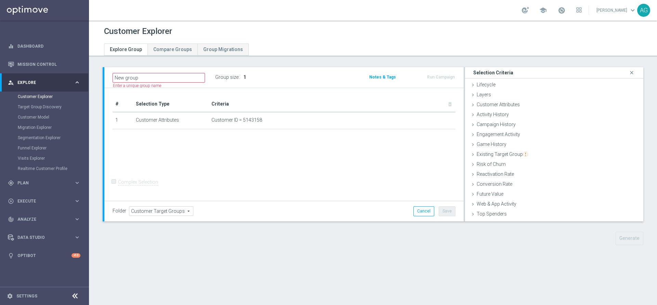
click at [180, 141] on div "# Selection Type Criteria delete_forever 1 Customer Attributes Customer ID = 51…" at bounding box center [283, 144] width 359 height 113
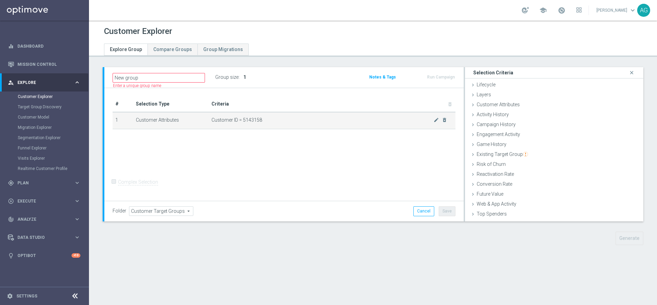
click at [170, 116] on td "Customer Attributes" at bounding box center [170, 120] width 75 height 17
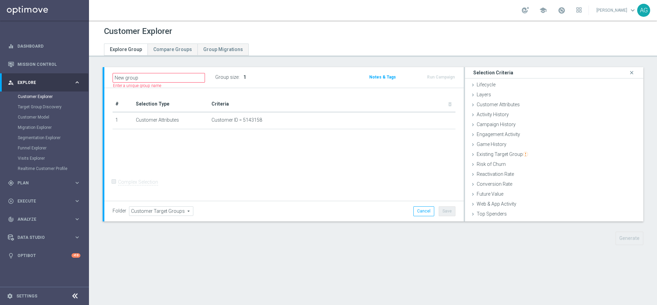
click at [217, 123] on td "Customer ID = 5143158 mode_edit delete_forever" at bounding box center [332, 120] width 247 height 17
click at [423, 151] on div "# Selection Type Criteria delete_forever 1 Customer Attributes Customer ID = 51…" at bounding box center [283, 144] width 359 height 113
click at [414, 206] on button "Cancel" at bounding box center [424, 211] width 21 height 10
type input "Select"
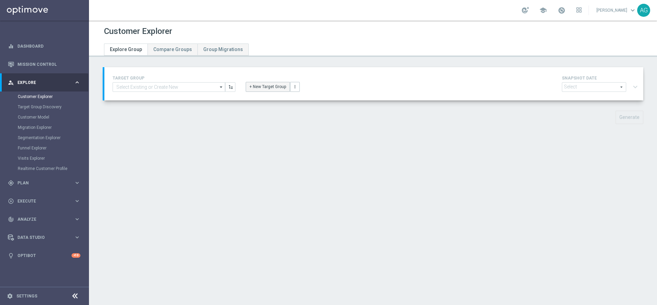
click at [272, 82] on button "+ New Target Group" at bounding box center [268, 87] width 44 height 10
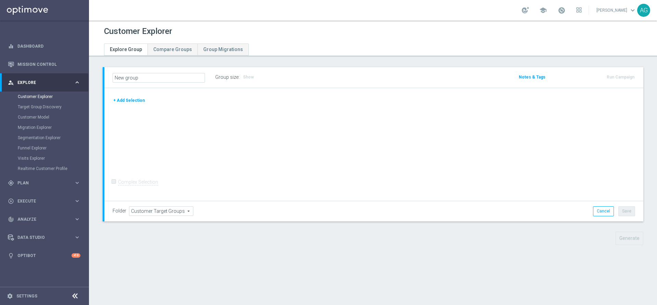
click at [135, 98] on button "+ Add Selection" at bounding box center [129, 101] width 33 height 8
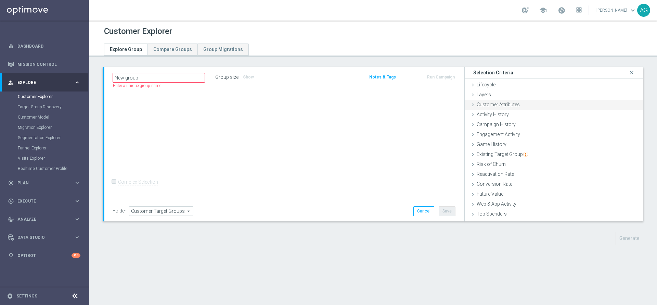
click at [495, 102] on span "Customer Attributes" at bounding box center [498, 104] width 43 height 5
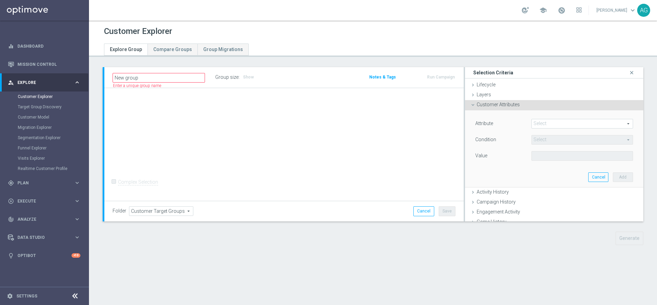
click at [551, 122] on span at bounding box center [582, 123] width 101 height 9
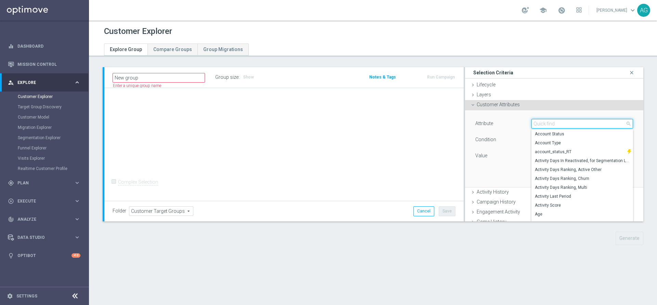
click at [553, 122] on input "search" at bounding box center [583, 124] width 102 height 10
type input "id"
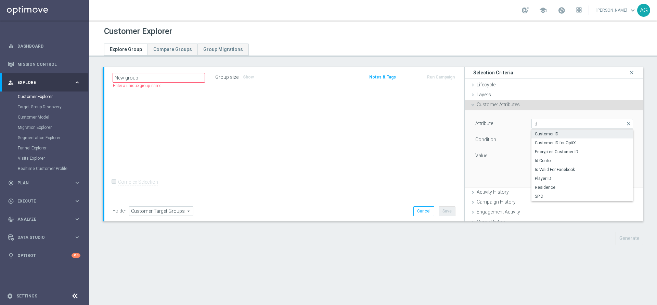
click at [542, 130] on label "Customer ID" at bounding box center [583, 133] width 102 height 9
type input "Customer ID"
type input "="
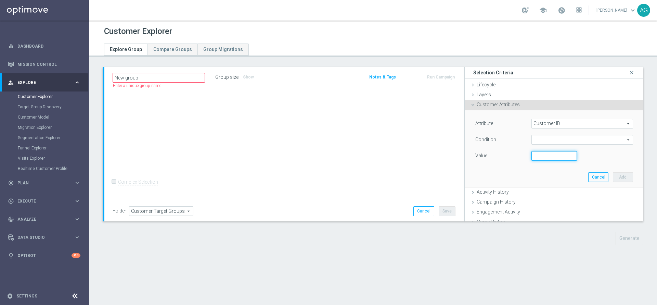
click at [534, 160] on input "number" at bounding box center [555, 156] width 46 height 10
paste input "5610548703273025200096454247095753762000737557783381995420006809842958306949200…"
drag, startPoint x: 556, startPoint y: 158, endPoint x: 453, endPoint y: 156, distance: 102.7
click at [453, 156] on div "New group Name length must be more than 2 characters Name length must be under …" at bounding box center [373, 144] width 539 height 154
type input "0"
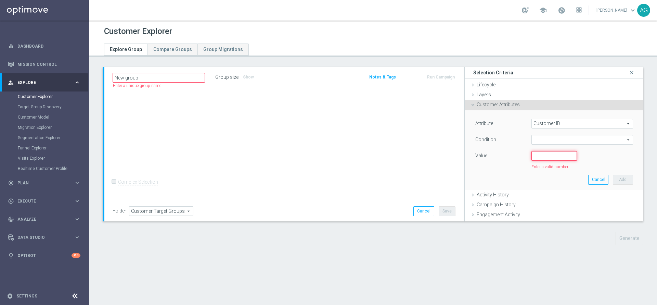
paste input "5143158"
type input "5143158"
click at [613, 175] on button "Add" at bounding box center [623, 177] width 20 height 10
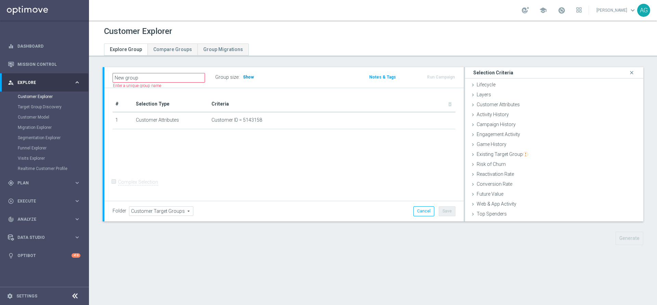
click at [247, 76] on span "Show" at bounding box center [248, 77] width 11 height 5
click at [500, 101] on div "Customer Attributes done selection saved" at bounding box center [554, 105] width 178 height 10
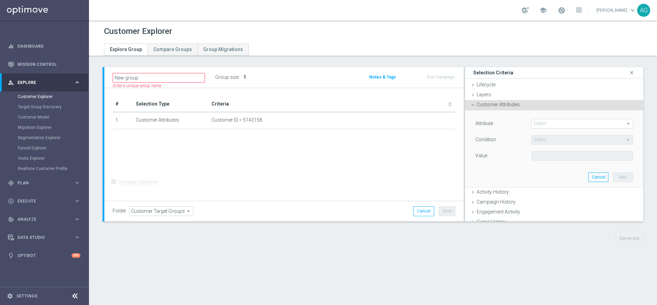
click at [538, 121] on span at bounding box center [582, 123] width 101 height 9
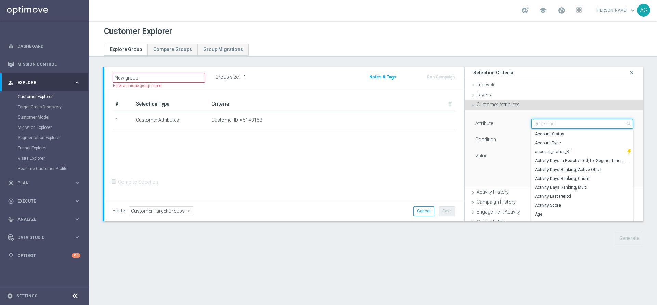
click at [539, 123] on input "search" at bounding box center [583, 124] width 102 height 10
type input "id"
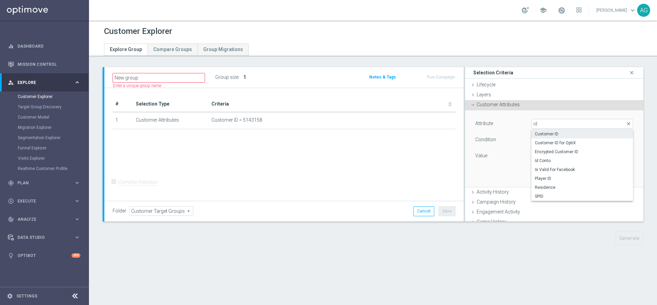
click at [539, 134] on span "Customer ID" at bounding box center [582, 133] width 95 height 5
type input "Customer ID"
type input "="
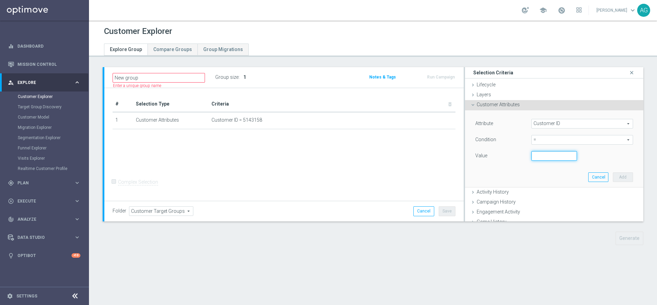
click at [534, 153] on input "number" at bounding box center [555, 156] width 46 height 10
drag, startPoint x: 531, startPoint y: 151, endPoint x: 505, endPoint y: 150, distance: 25.7
click at [505, 150] on div "Attribute Customer ID Customer ID arrow_drop_down search Condition = = arrow_dr…" at bounding box center [555, 140] width 158 height 43
paste input "544823"
type input "5448234"
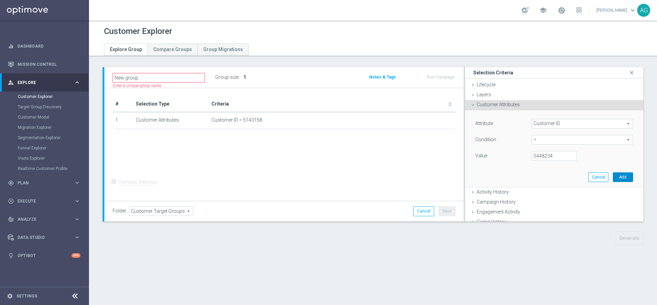
click at [613, 173] on button "Add" at bounding box center [623, 177] width 20 height 10
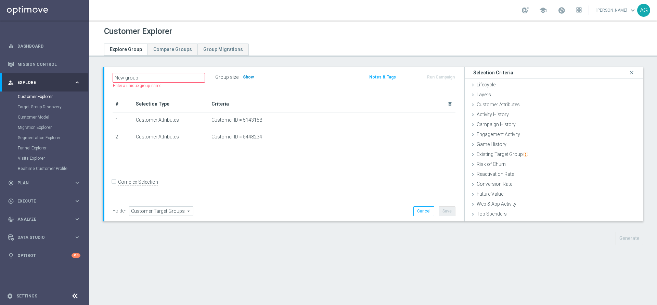
click at [249, 77] on span "Show" at bounding box center [248, 77] width 11 height 5
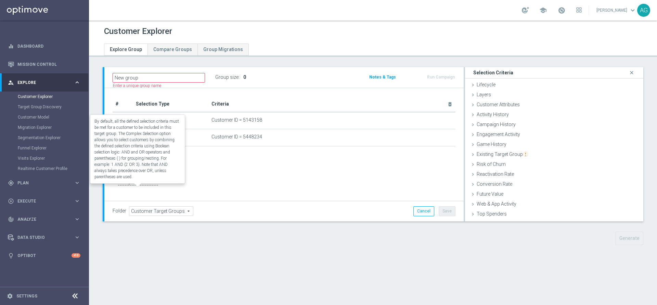
click at [118, 185] on label "Complex Selection" at bounding box center [138, 182] width 40 height 7
click at [113, 186] on input "Complex Selection" at bounding box center [115, 183] width 4 height 10
checkbox input "true"
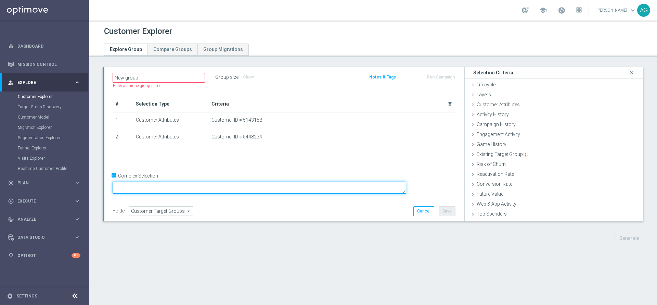
click at [250, 185] on textarea at bounding box center [260, 187] width 294 height 12
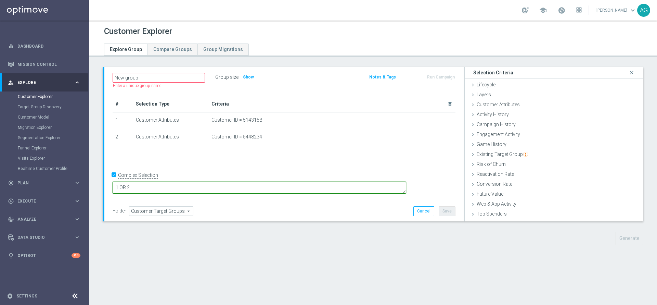
type textarea "1 OR 2"
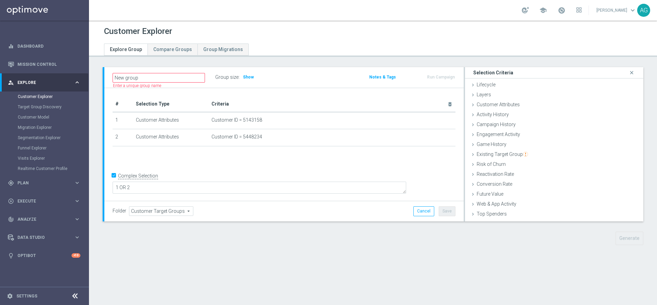
click at [346, 218] on div "Folder Customer Target Groups Customer Target Groups arrow_drop_down search Can…" at bounding box center [283, 211] width 359 height 20
click at [394, 155] on div "+ Add Selection" at bounding box center [283, 154] width 353 height 5
drag, startPoint x: 551, startPoint y: 279, endPoint x: 657, endPoint y: 252, distance: 109.2
click at [560, 279] on div "Customer Explorer Explore Group Compare Groups Group Migrations New group" at bounding box center [373, 163] width 568 height 284
click at [307, 216] on div "Folder Customer Target Groups Customer Target Groups arrow_drop_down search Can…" at bounding box center [283, 211] width 359 height 20
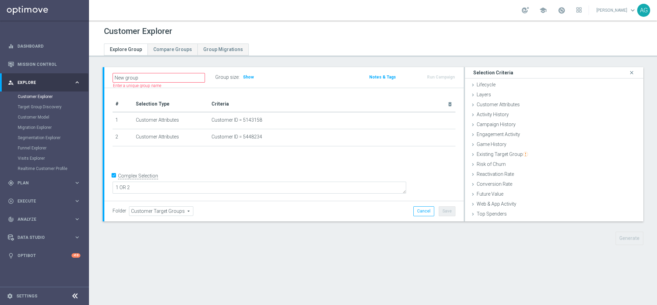
click at [266, 164] on div "# Selection Type Criteria delete_forever 1 Customer Attributes Customer ID = 51…" at bounding box center [283, 144] width 359 height 113
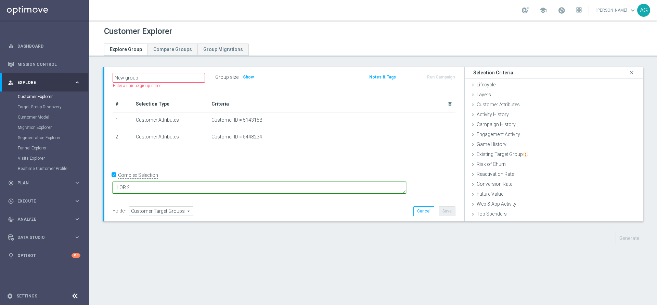
click at [343, 187] on textarea "1 OR 2" at bounding box center [260, 187] width 294 height 12
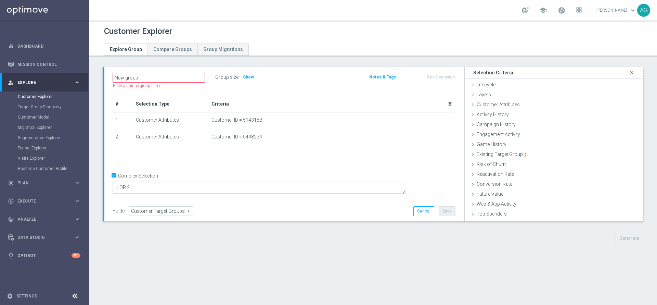
click at [379, 176] on div "# Selection Type Criteria delete_forever 1 Customer Attributes Customer ID = 51…" at bounding box center [283, 144] width 359 height 113
click at [255, 76] on div "Group size : Show" at bounding box center [249, 77] width 68 height 10
click at [251, 76] on span "Show" at bounding box center [248, 77] width 11 height 5
click at [244, 75] on span "2" at bounding box center [244, 76] width 3 height 5
click at [544, 213] on div "Top Spenders done" at bounding box center [554, 214] width 178 height 10
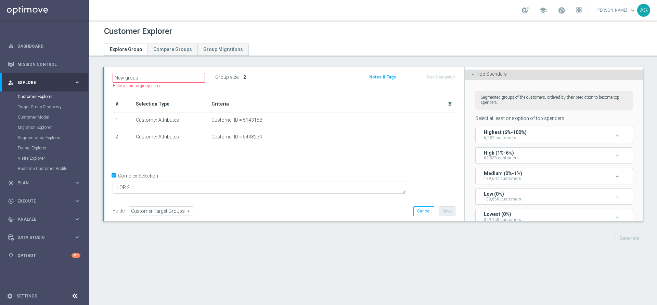
scroll to position [198, 0]
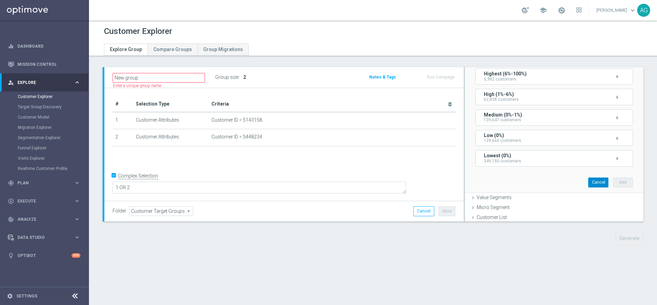
click at [588, 183] on button "Cancel" at bounding box center [598, 182] width 20 height 10
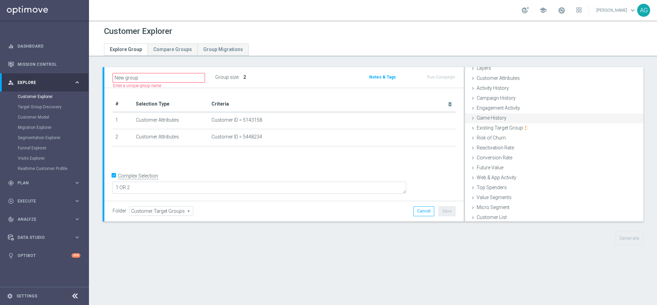
scroll to position [0, 0]
click at [31, 119] on link "Customer Model" at bounding box center [44, 116] width 53 height 5
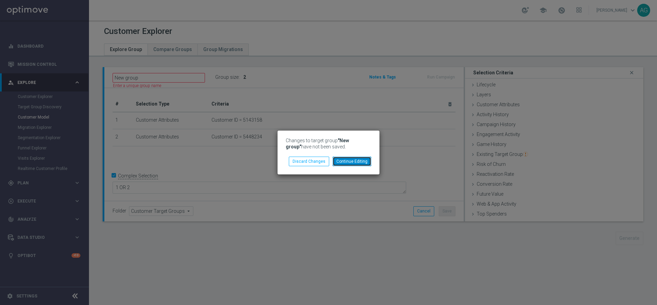
click at [344, 165] on button "Continue Editing" at bounding box center [352, 161] width 39 height 10
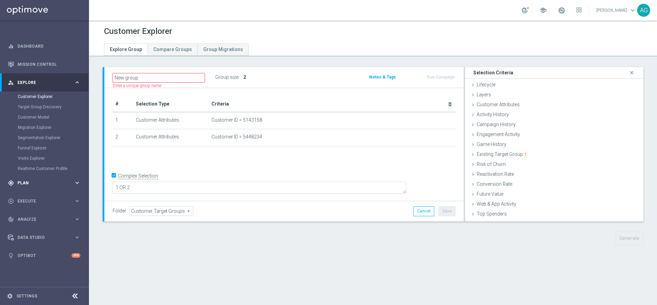
click at [53, 188] on div "gps_fixed Plan keyboard_arrow_right" at bounding box center [44, 183] width 88 height 18
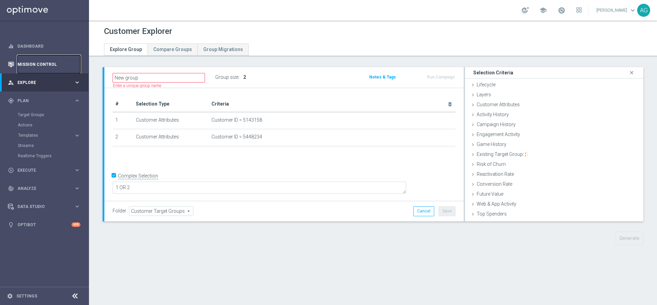
click at [34, 69] on link "Mission Control" at bounding box center [48, 64] width 63 height 18
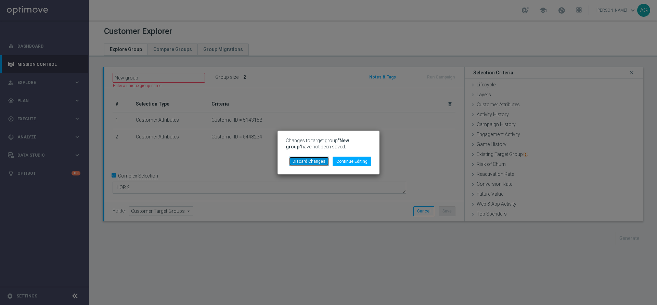
click at [310, 162] on button "Discard Changes" at bounding box center [309, 161] width 40 height 10
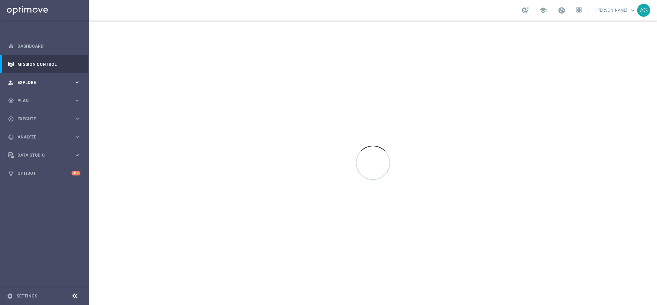
click at [39, 76] on div "person_search Explore keyboard_arrow_right" at bounding box center [44, 82] width 88 height 18
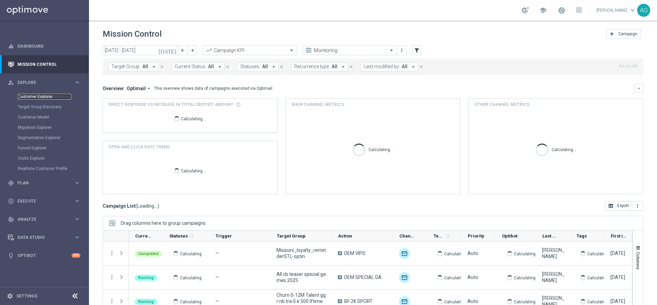
click at [34, 96] on link "Customer Explorer" at bounding box center [44, 96] width 53 height 5
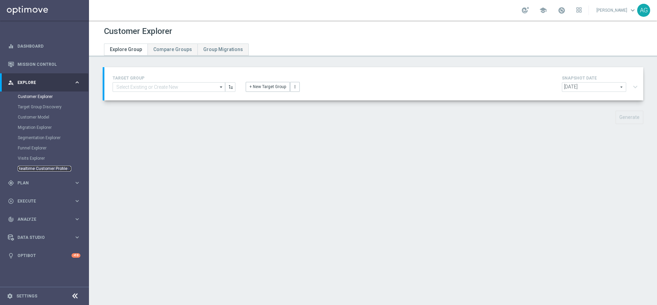
click at [29, 167] on link "Realtime Customer Profile" at bounding box center [44, 168] width 53 height 5
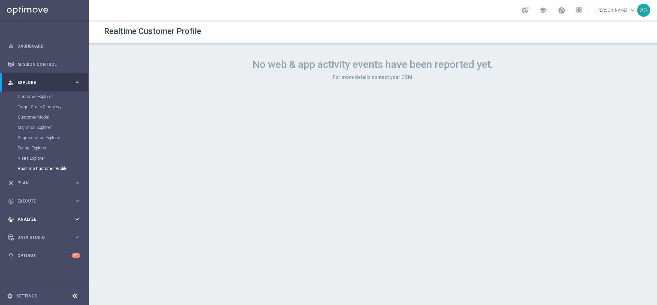
click at [33, 221] on div "track_changes Analyze" at bounding box center [41, 219] width 66 height 6
click at [34, 153] on link "Customer 360" at bounding box center [44, 150] width 53 height 5
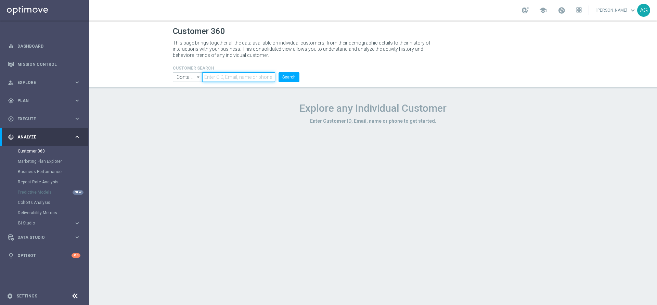
click at [224, 74] on input "text" at bounding box center [238, 77] width 73 height 10
paste input "5448234"
click at [284, 79] on button "Search" at bounding box center [289, 77] width 21 height 10
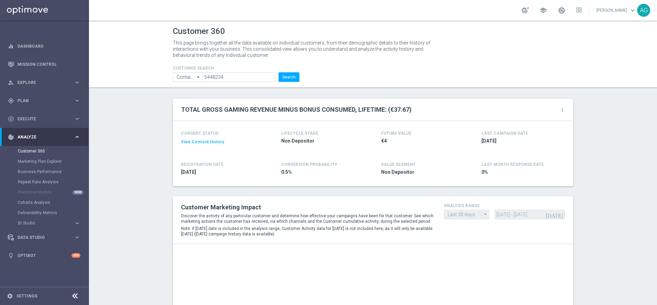
drag, startPoint x: 481, startPoint y: 141, endPoint x: 517, endPoint y: 141, distance: 35.9
click at [517, 141] on span "[DATE]" at bounding box center [522, 141] width 80 height 7
click at [418, 147] on div "€4" at bounding box center [421, 141] width 80 height 11
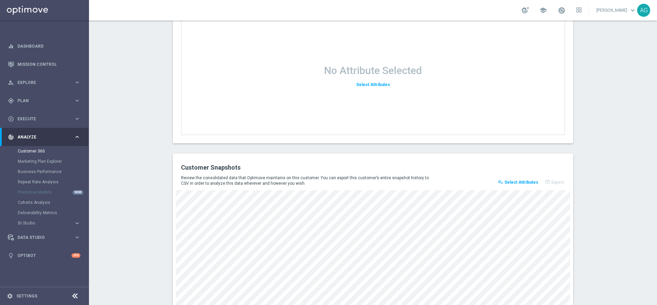
scroll to position [885, 0]
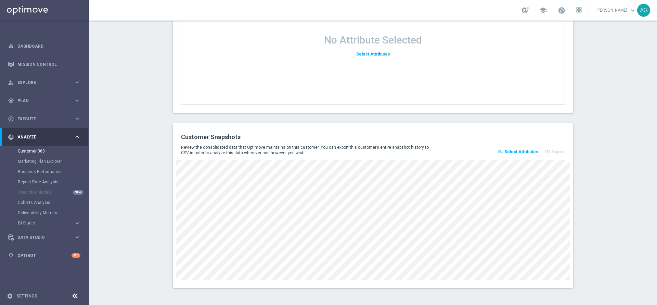
click at [503, 152] on icon "playlist_add_check" at bounding box center [500, 151] width 5 height 5
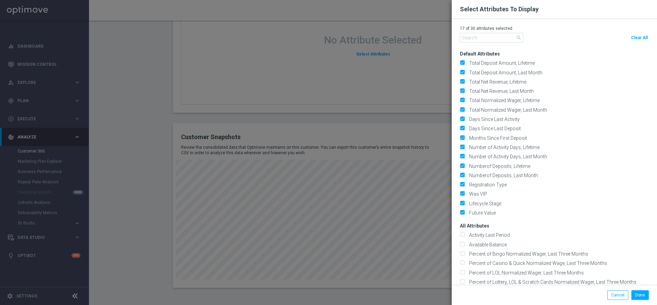
click at [419, 167] on modal-container "Select Attributes To Display 17 of 30 attributes selected. search Clear All Def…" at bounding box center [328, 152] width 657 height 305
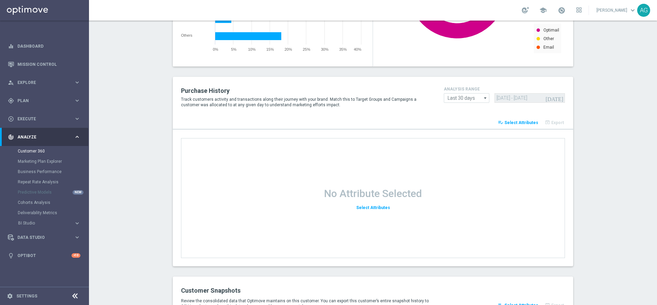
scroll to position [680, 0]
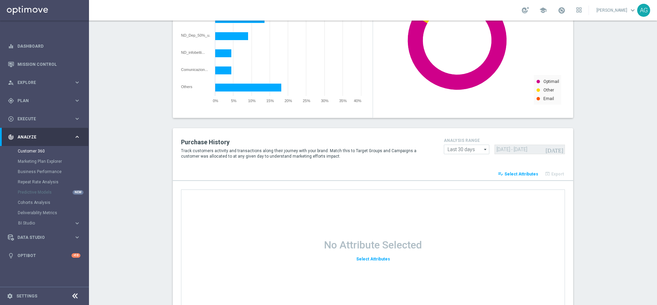
click at [508, 176] on span "Select Attributes" at bounding box center [522, 174] width 34 height 5
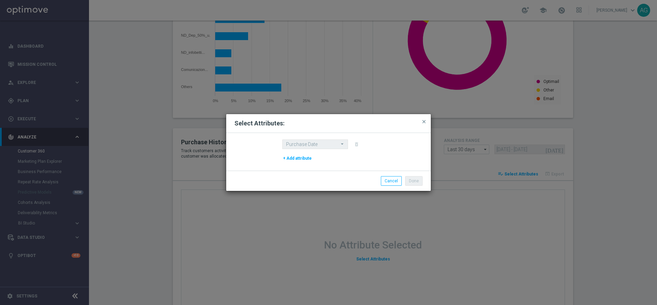
click at [394, 186] on div "Done Cancel" at bounding box center [328, 180] width 205 height 20
click at [393, 183] on button "Cancel" at bounding box center [391, 181] width 21 height 10
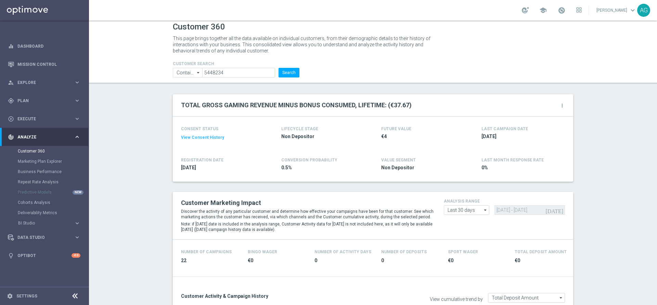
scroll to position [0, 0]
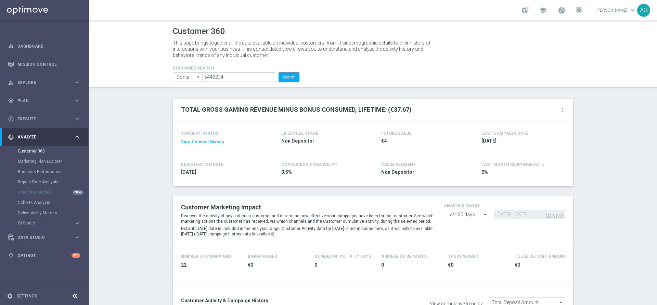
drag, startPoint x: 197, startPoint y: 167, endPoint x: 245, endPoint y: 168, distance: 47.9
click at [245, 168] on div "2024-01-17" at bounding box center [221, 172] width 80 height 11
click at [386, 135] on h4 "FUTURE VALUE" at bounding box center [396, 133] width 30 height 5
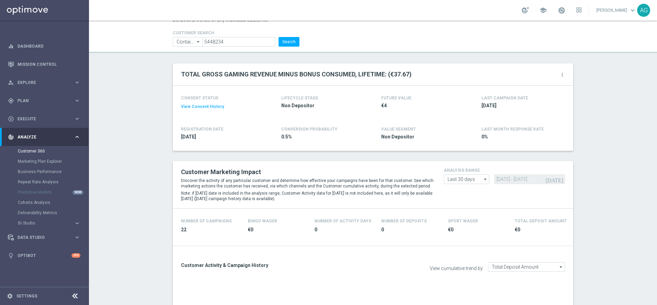
scroll to position [51, 0]
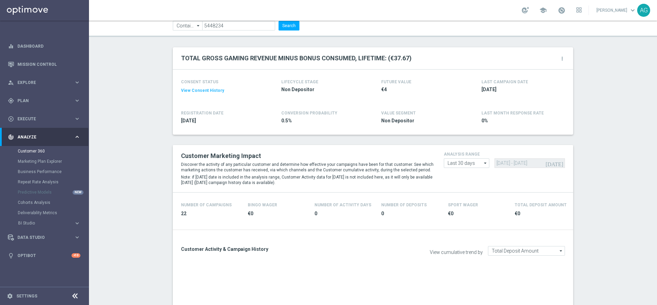
click at [216, 119] on span "2024-01-17" at bounding box center [221, 120] width 80 height 7
drag, startPoint x: 186, startPoint y: 121, endPoint x: 203, endPoint y: 122, distance: 17.1
click at [202, 122] on span "2024-01-17" at bounding box center [221, 120] width 80 height 7
click at [210, 123] on span "2024-01-17" at bounding box center [221, 120] width 80 height 7
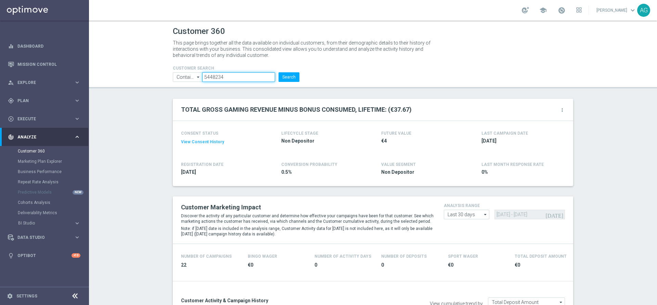
drag, startPoint x: 220, startPoint y: 78, endPoint x: 197, endPoint y: 76, distance: 23.4
click at [197, 76] on ul "Contains Contains arrow_drop_down Drag here to set row groups Drag here to set …" at bounding box center [236, 77] width 130 height 10
paste input "143158"
type input "5143158"
click at [288, 75] on button "Search" at bounding box center [289, 77] width 21 height 10
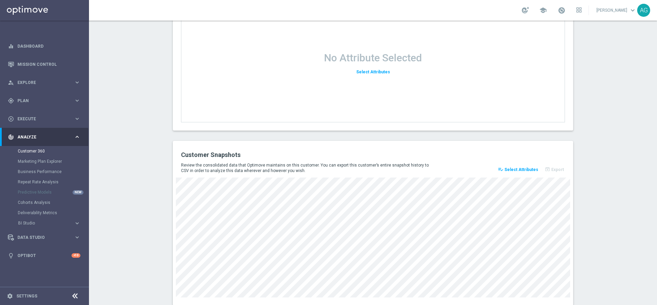
scroll to position [885, 0]
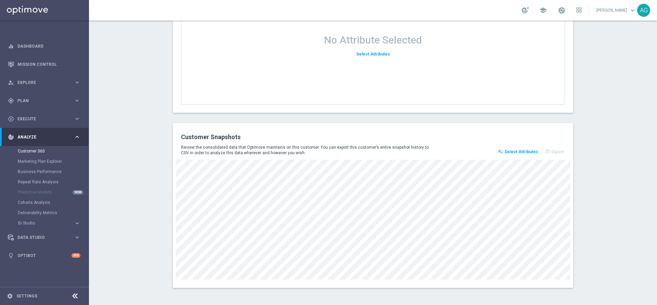
click at [520, 152] on span "Select Attributes" at bounding box center [522, 151] width 34 height 5
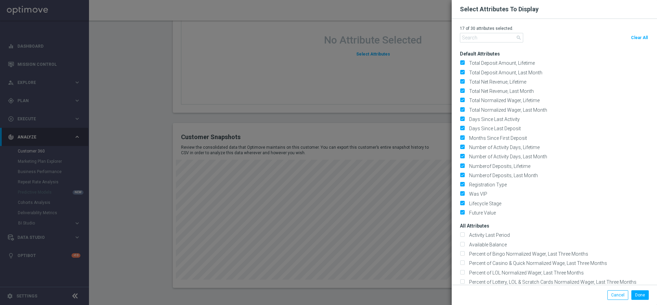
click at [642, 40] on span "Clear All" at bounding box center [639, 37] width 17 height 5
checkbox input "false"
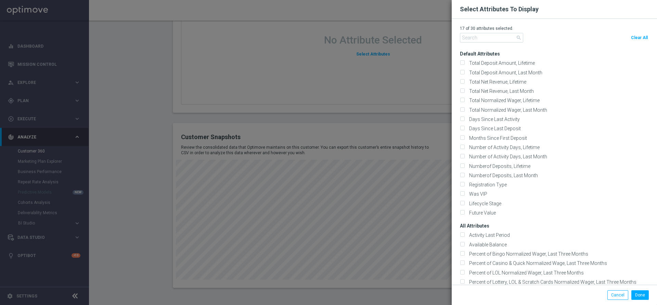
checkbox input "false"
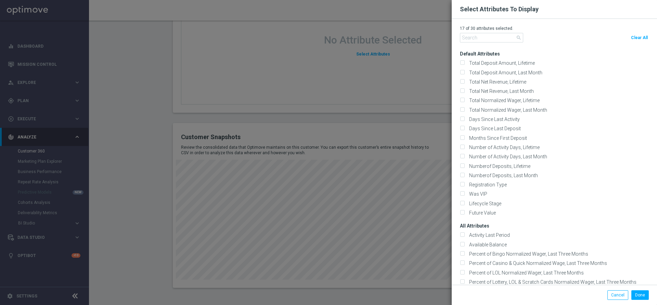
checkbox input "false"
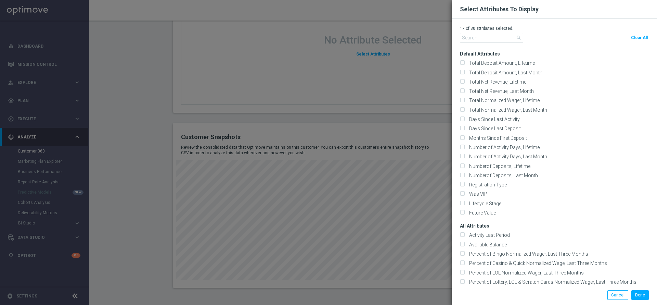
checkbox input "false"
click at [499, 33] on input "text" at bounding box center [491, 38] width 63 height 10
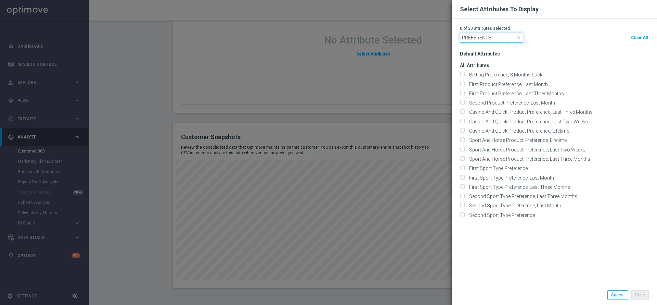
type input "PREFERENCE"
click at [467, 90] on label "First Product Preference, Last Three Months" at bounding box center [515, 93] width 97 height 6
click at [462, 92] on input "First Product Preference, Last Three Months" at bounding box center [462, 94] width 4 height 4
checkbox input "true"
click at [523, 265] on div "Default Attributes All Attributes" at bounding box center [558, 165] width 197 height 240
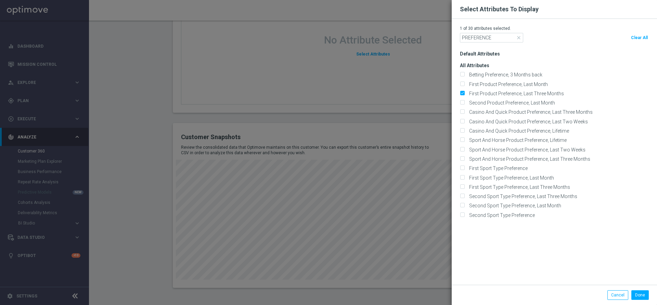
click at [517, 37] on span "close" at bounding box center [518, 37] width 5 height 5
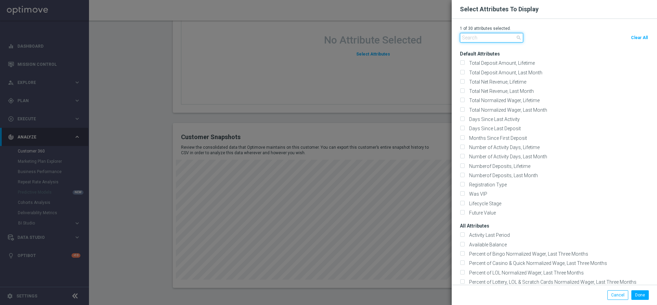
click at [508, 37] on input "text" at bounding box center [491, 38] width 63 height 10
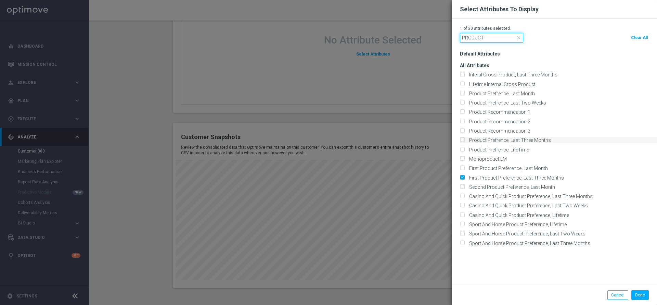
type input "PRODUCT"
click at [461, 140] on input "Product Prefrence, Last Three Months" at bounding box center [462, 140] width 4 height 4
checkbox input "true"
click at [636, 287] on button "Done" at bounding box center [640, 295] width 17 height 10
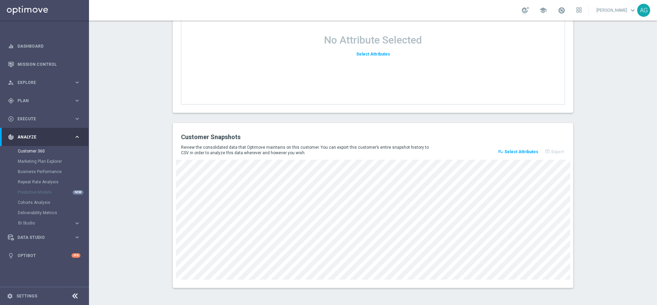
click at [513, 152] on span "Select Attributes" at bounding box center [522, 151] width 34 height 5
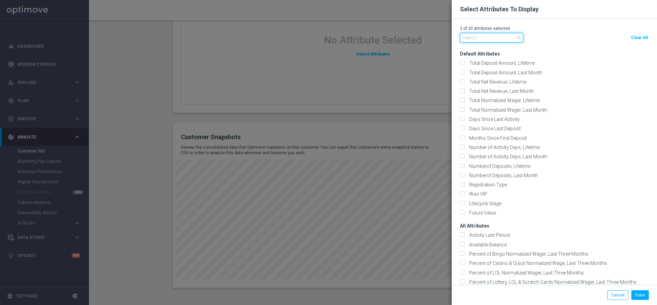
click at [481, 40] on input "text" at bounding box center [491, 38] width 63 height 10
click at [410, 117] on modal-container "Select Attributes To Display 2 of 30 attributes selected. search Clear All Defa…" at bounding box center [328, 152] width 657 height 305
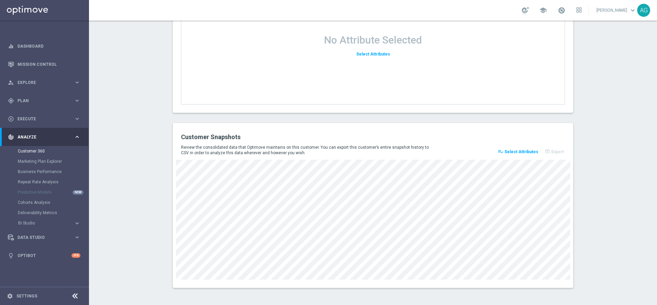
click at [518, 152] on span "Select Attributes" at bounding box center [522, 151] width 34 height 5
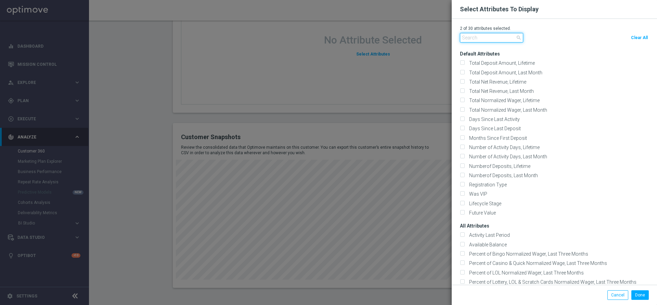
click at [501, 35] on input "text" at bounding box center [491, 38] width 63 height 10
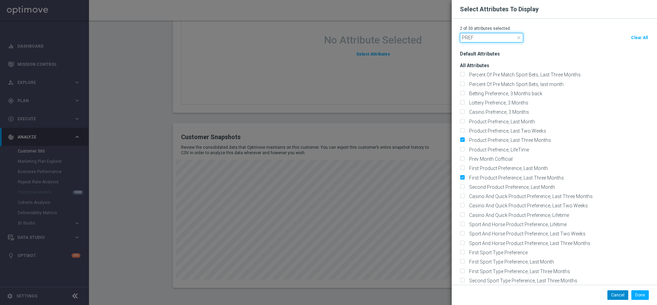
type input "PREF"
click at [617, 287] on button "Cancel" at bounding box center [618, 295] width 21 height 10
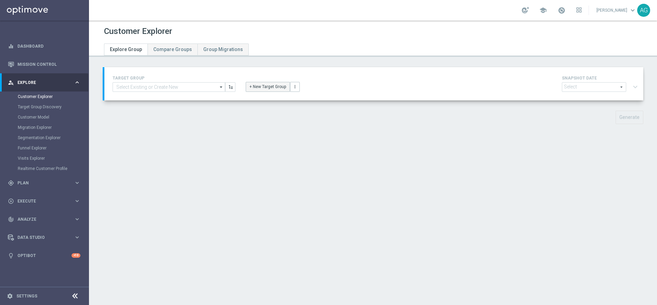
click at [252, 88] on button "+ New Target Group" at bounding box center [268, 87] width 44 height 10
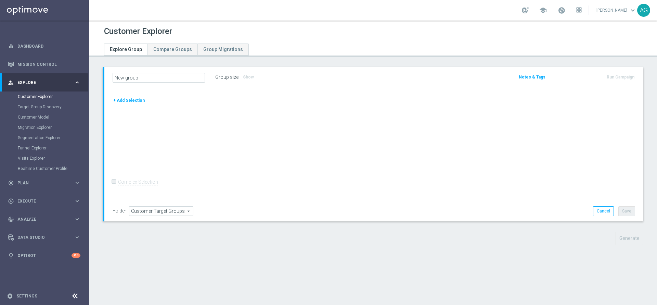
click at [124, 100] on button "+ Add Selection" at bounding box center [129, 101] width 33 height 8
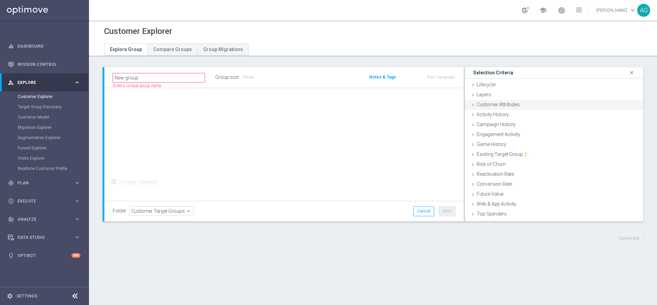
click at [509, 109] on div "Customer Attributes done" at bounding box center [554, 105] width 178 height 10
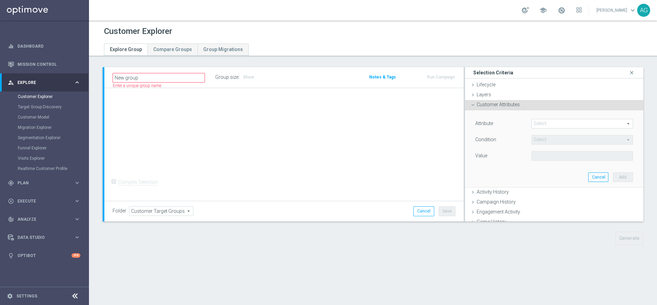
click at [532, 121] on span at bounding box center [582, 123] width 101 height 9
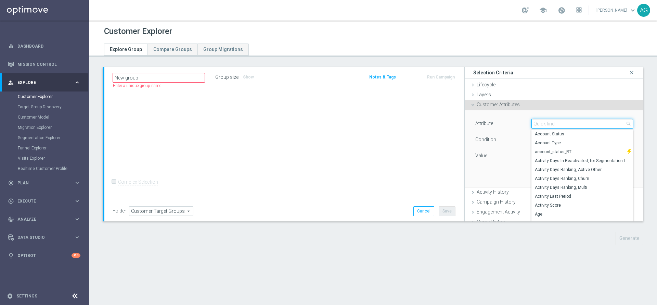
click at [532, 122] on input "search" at bounding box center [583, 124] width 102 height 10
type input "ID"
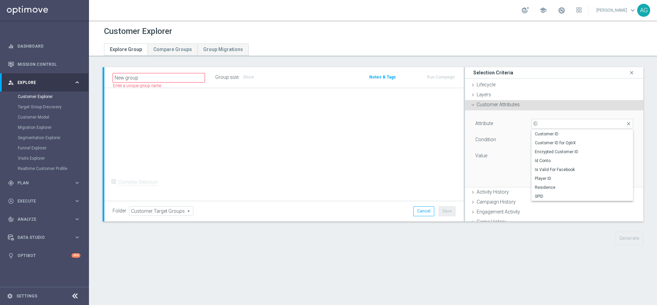
click at [534, 129] on div "Customer ID Customer ID for OptiX Encrypted Customer ID Id Conto Is Valid For F…" at bounding box center [583, 165] width 102 height 72
click at [535, 135] on span "Customer ID" at bounding box center [582, 133] width 95 height 5
type input "Customer ID"
type input "="
click at [542, 153] on input "number" at bounding box center [555, 156] width 46 height 10
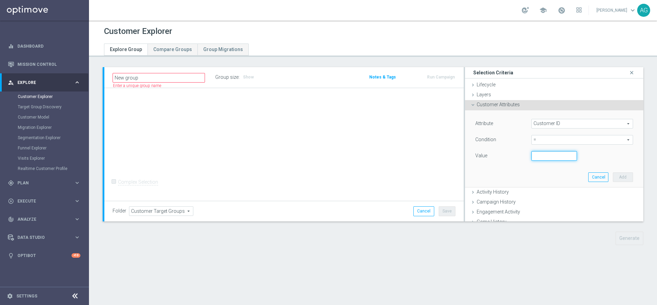
paste input "5143158"
type input "5143158"
click at [613, 180] on button "Add" at bounding box center [623, 177] width 20 height 10
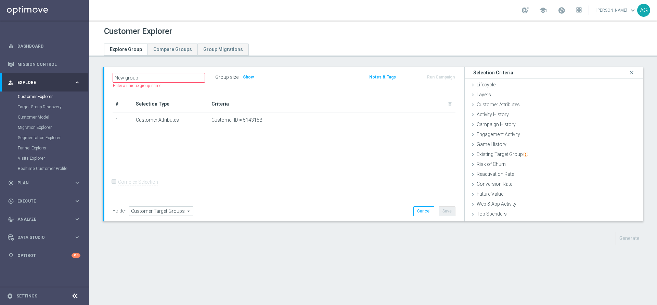
click at [582, 234] on div "Generate" at bounding box center [580, 237] width 138 height 13
click at [330, 159] on div "# Selection Type Criteria delete_forever 1 Customer Attributes Customer ID = 51…" at bounding box center [283, 144] width 359 height 113
click at [182, 180] on div "# Selection Type Criteria delete_forever 1 Customer Attributes Customer ID = 51…" at bounding box center [283, 144] width 359 height 113
drag, startPoint x: 289, startPoint y: 201, endPoint x: 347, endPoint y: 200, distance: 57.9
click at [291, 201] on div "Folder Customer Target Groups Customer Target Groups arrow_drop_down search Can…" at bounding box center [283, 211] width 359 height 20
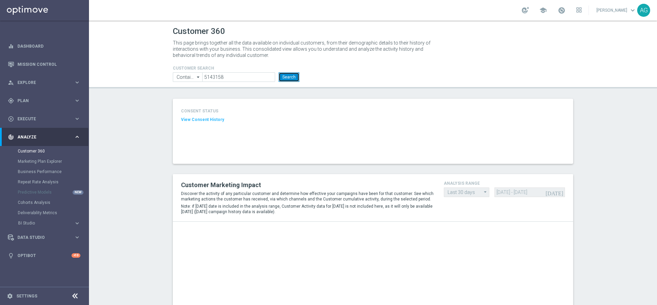
click at [292, 73] on button "Search" at bounding box center [289, 77] width 21 height 10
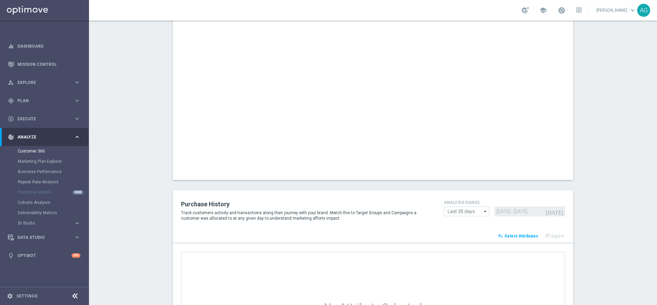
scroll to position [854, 0]
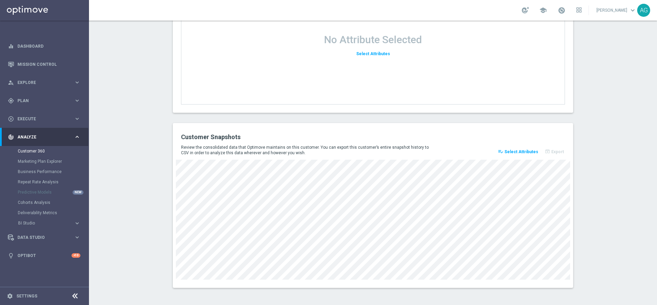
click at [507, 151] on span "Select Attributes" at bounding box center [522, 151] width 34 height 5
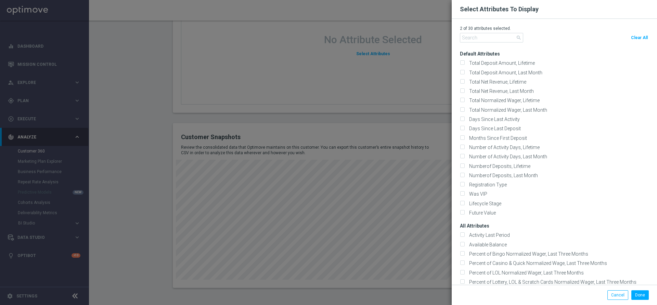
scroll to position [885, 0]
click at [145, 151] on modal-container "Select Attributes To Display 2 of 30 attributes selected. search Clear All Defa…" at bounding box center [328, 152] width 657 height 305
